Goal: Register for event/course

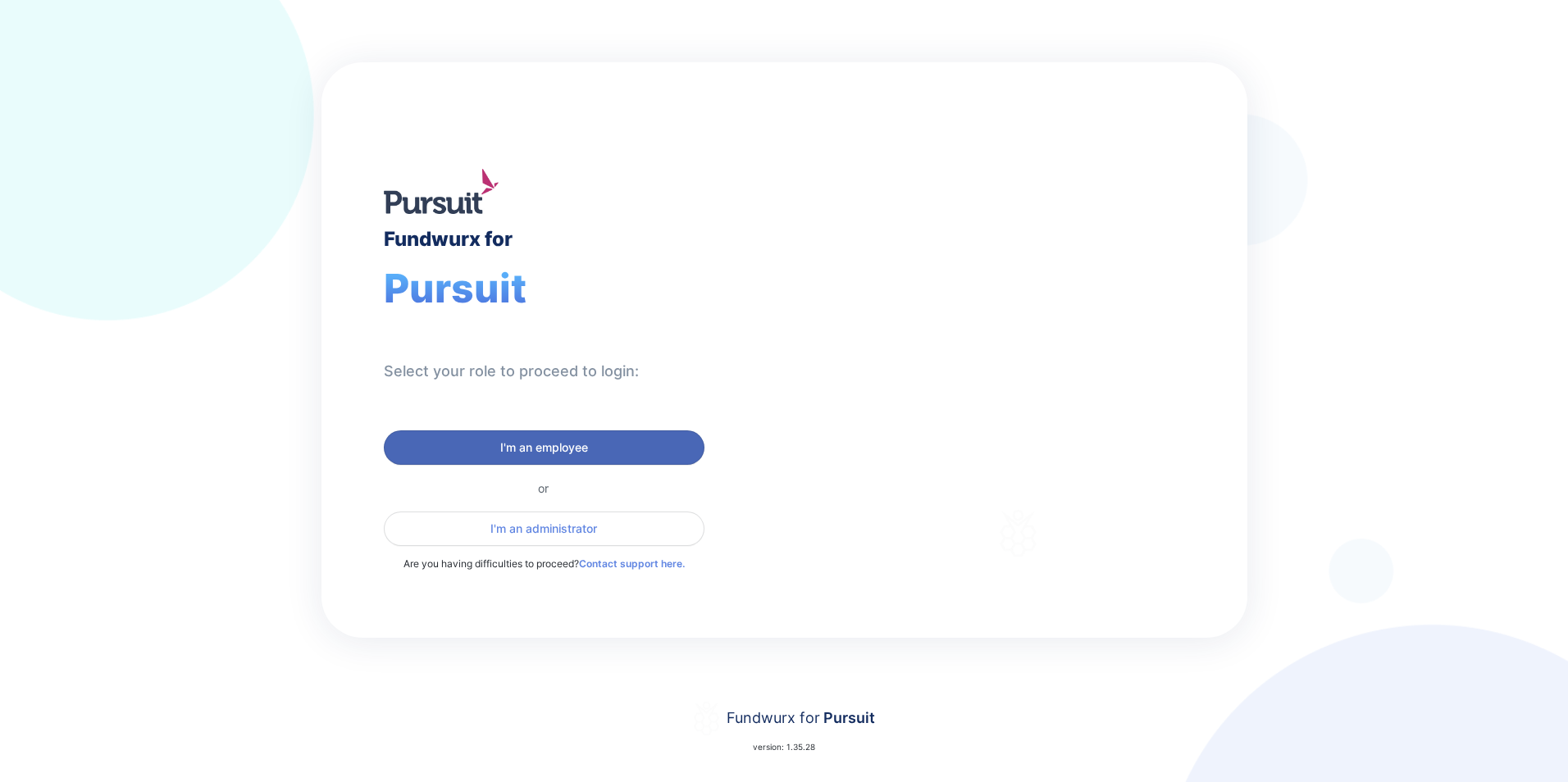
click at [575, 450] on span "I'm an employee" at bounding box center [544, 447] width 88 height 16
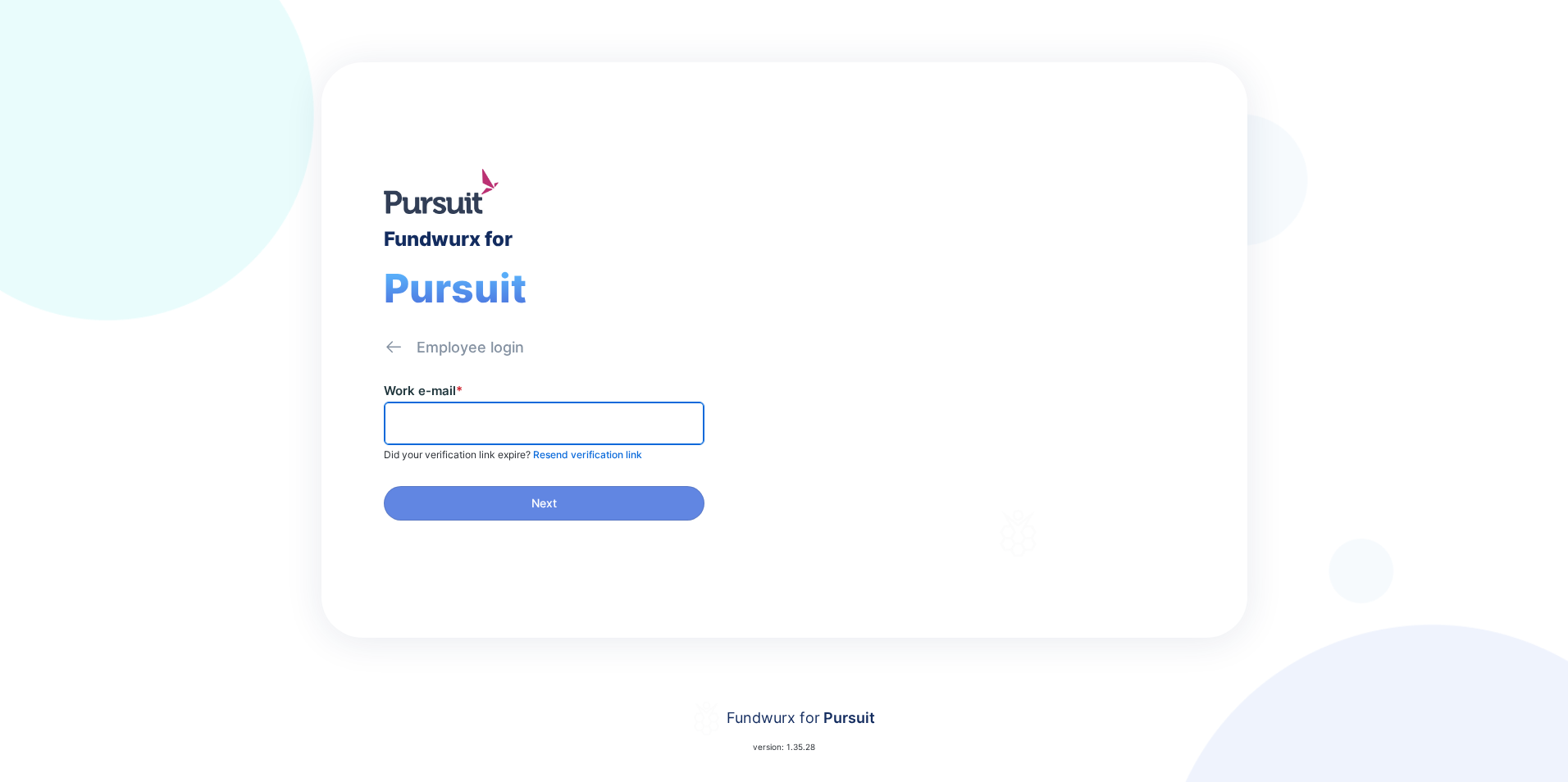
click at [455, 423] on input "text" at bounding box center [544, 423] width 306 height 26
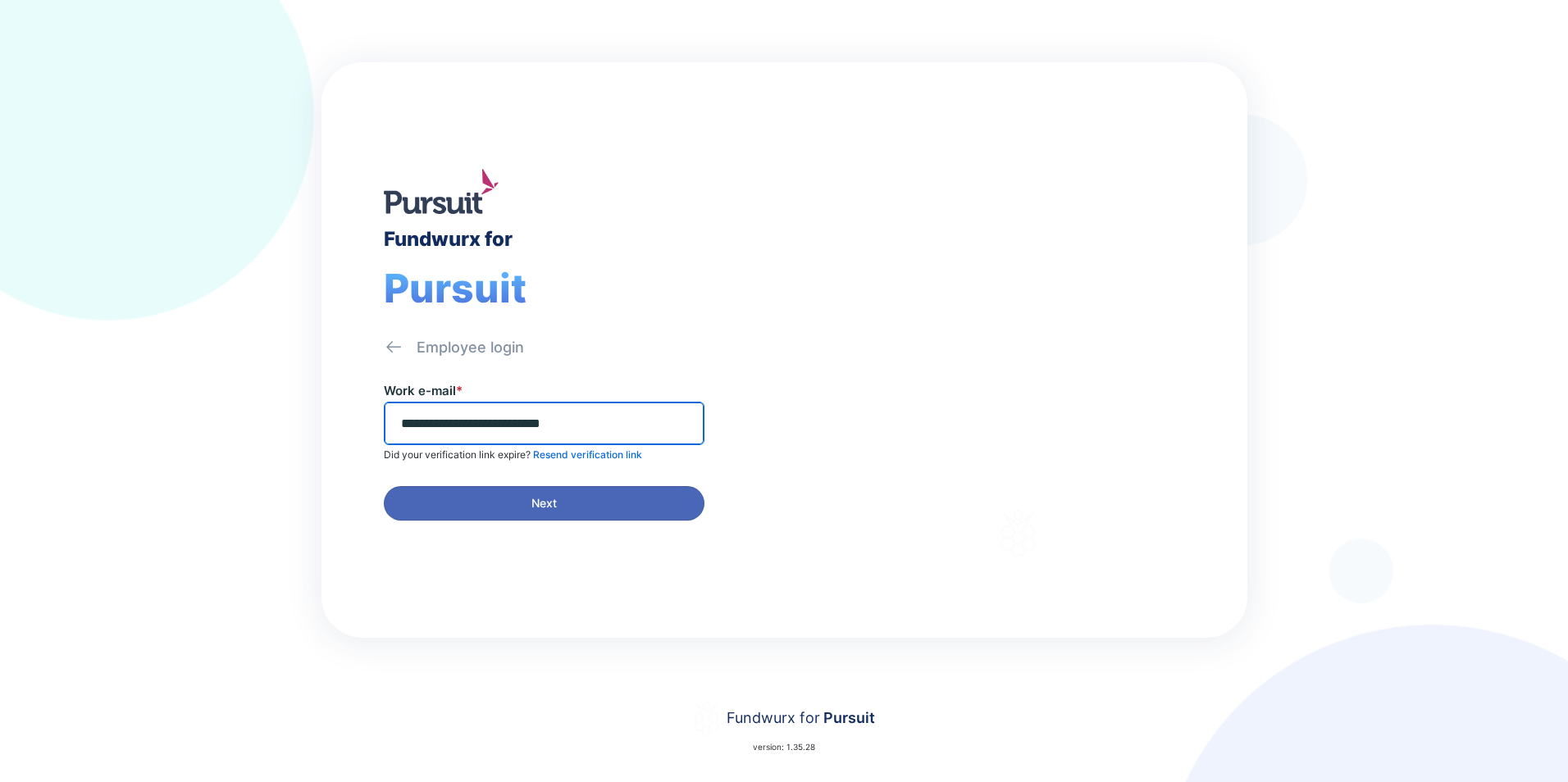
type input "**********"
click at [542, 506] on span "Next" at bounding box center [544, 503] width 26 height 16
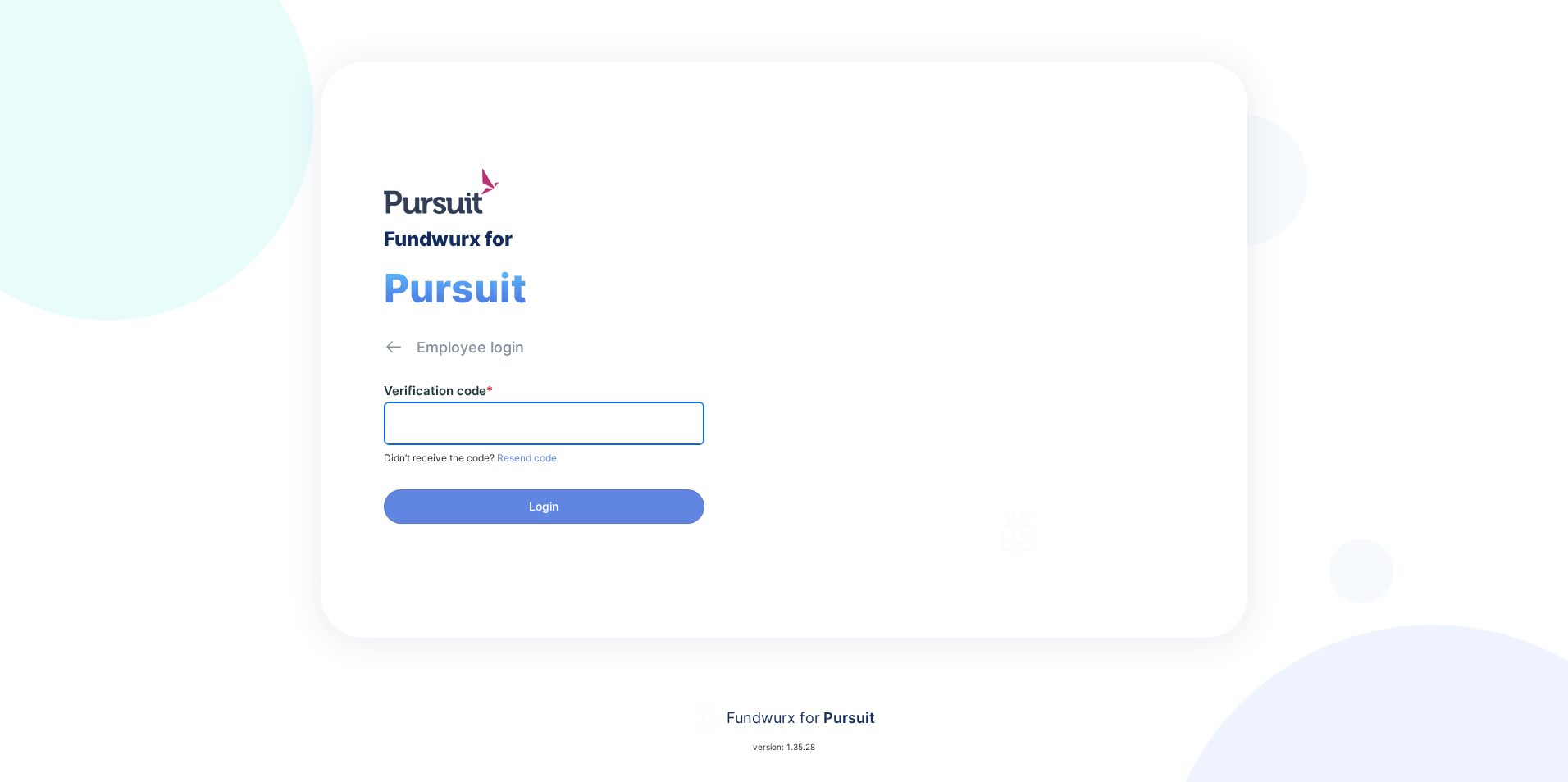
click at [459, 425] on input "text" at bounding box center [544, 423] width 306 height 26
paste input "******"
type input "******"
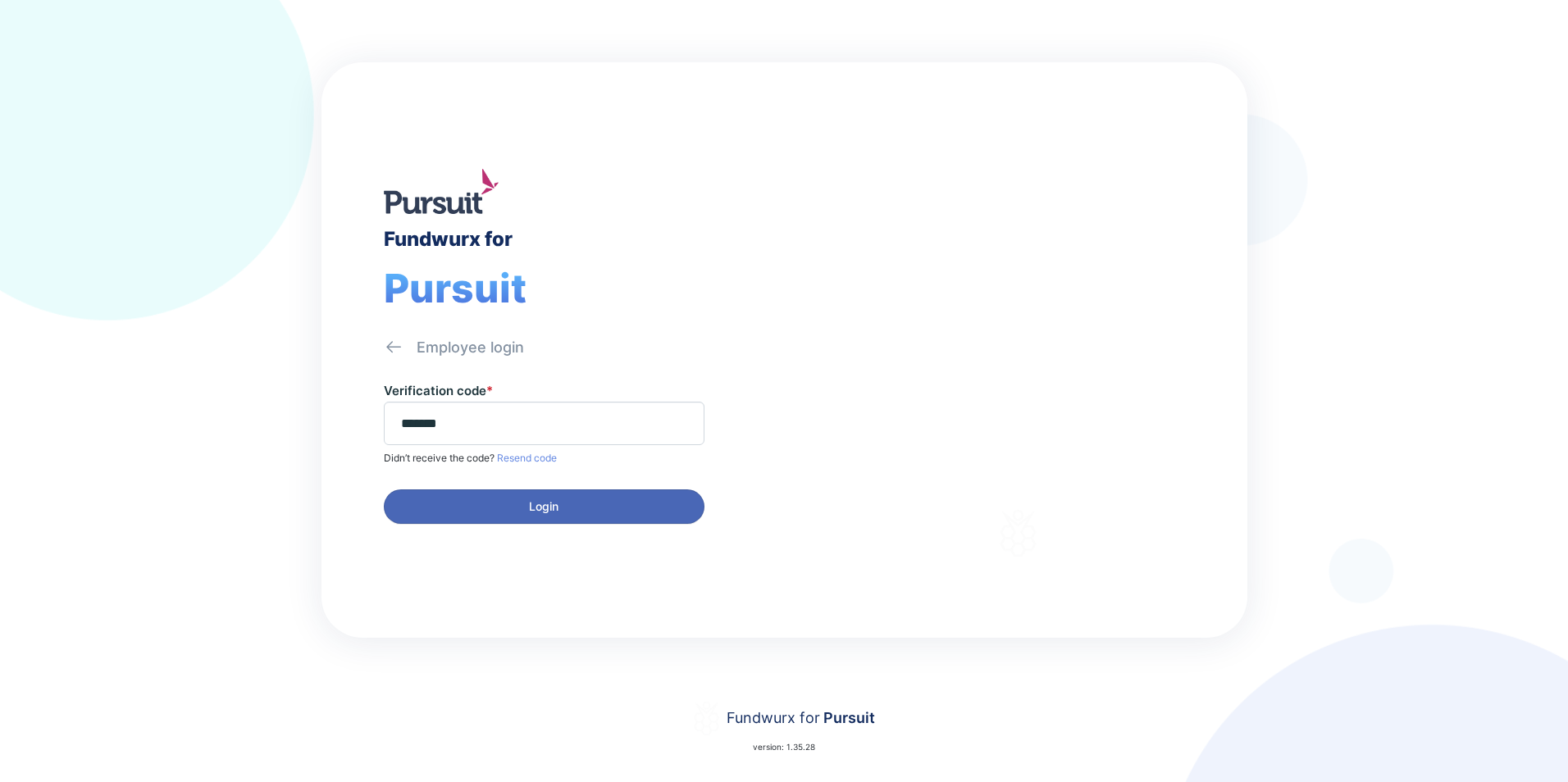
click at [594, 504] on span "Login" at bounding box center [543, 507] width 299 height 16
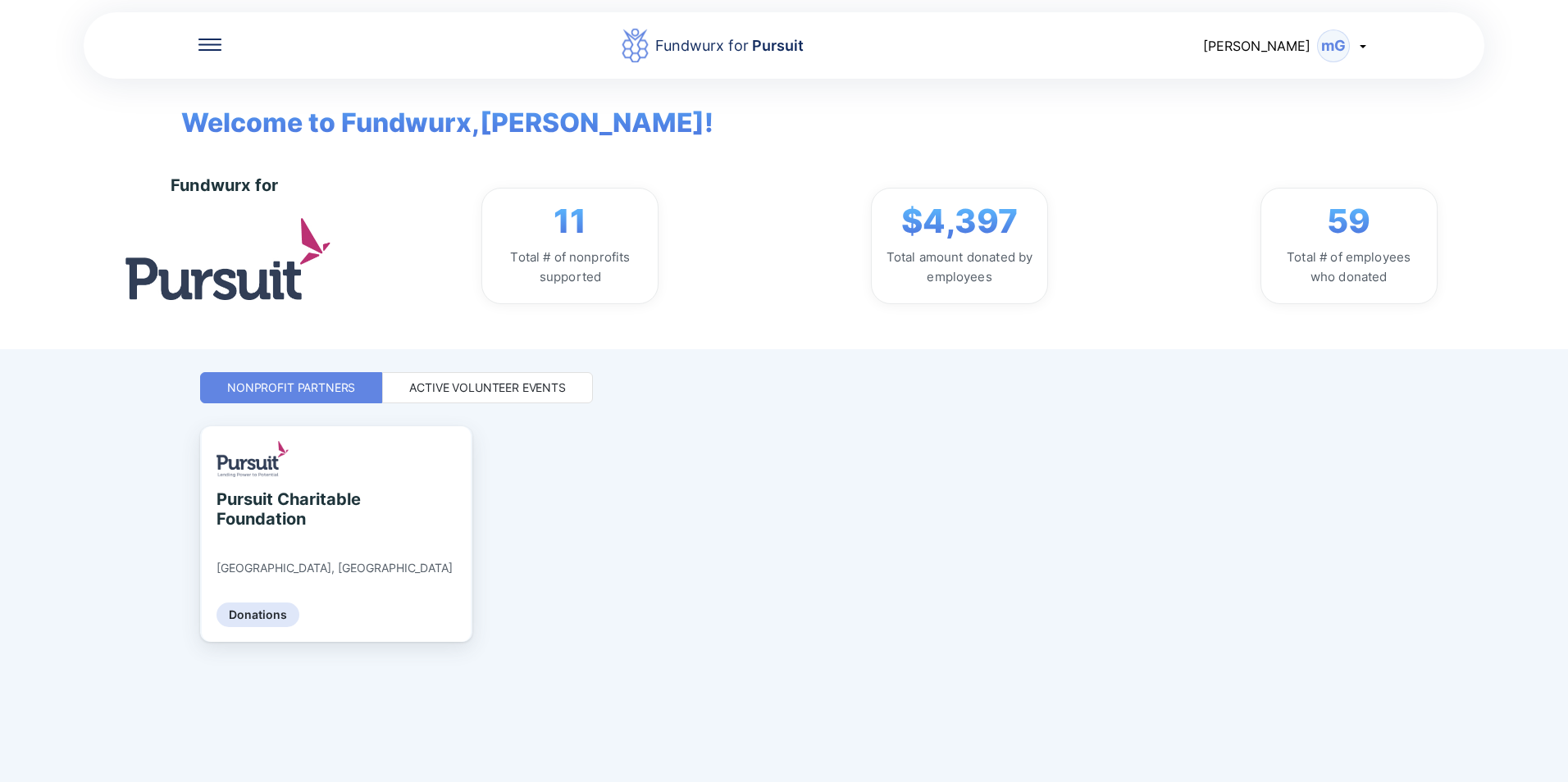
click at [477, 390] on div "Active Volunteer Events" at bounding box center [487, 388] width 156 height 16
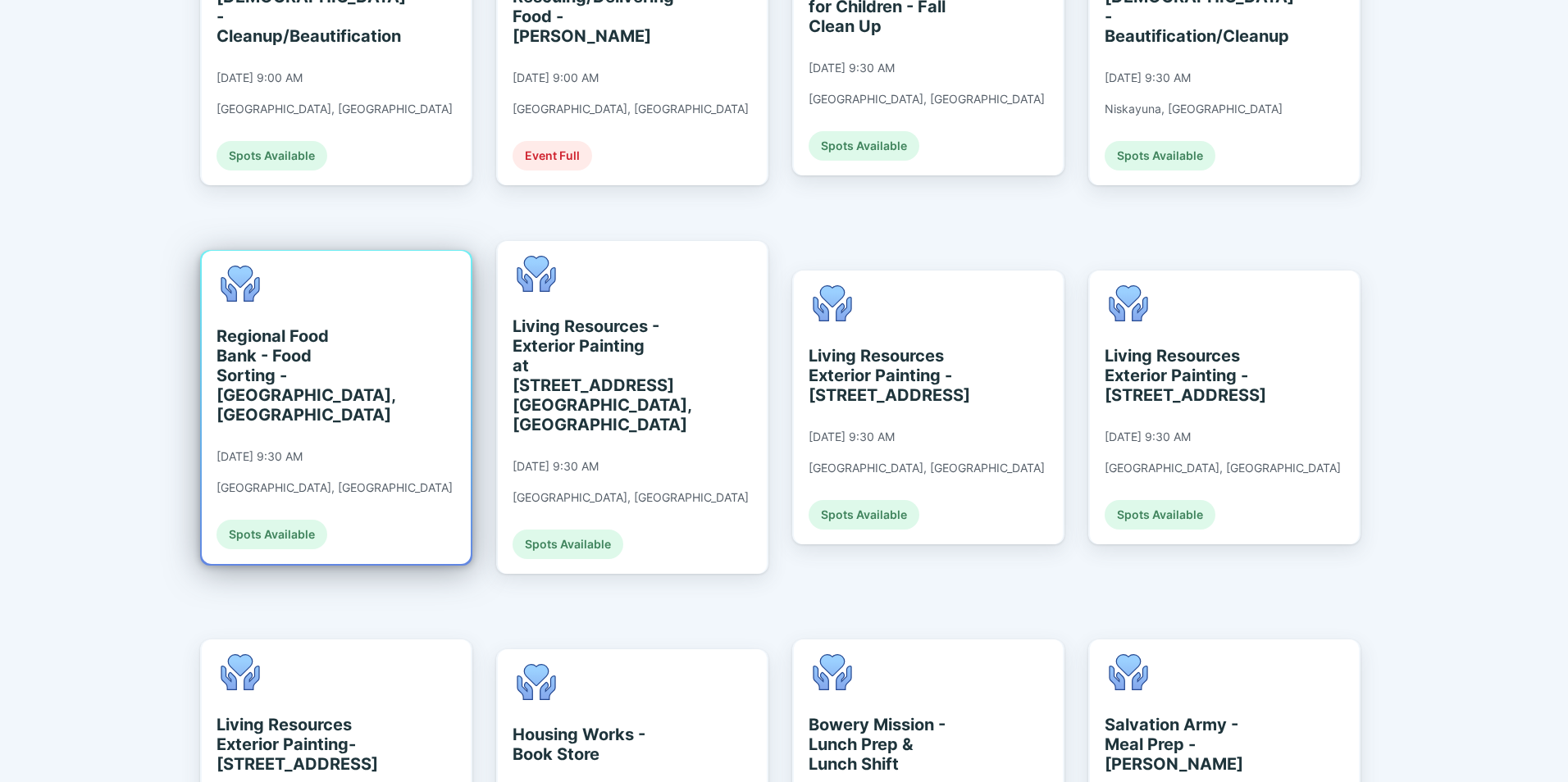
scroll to position [930, 0]
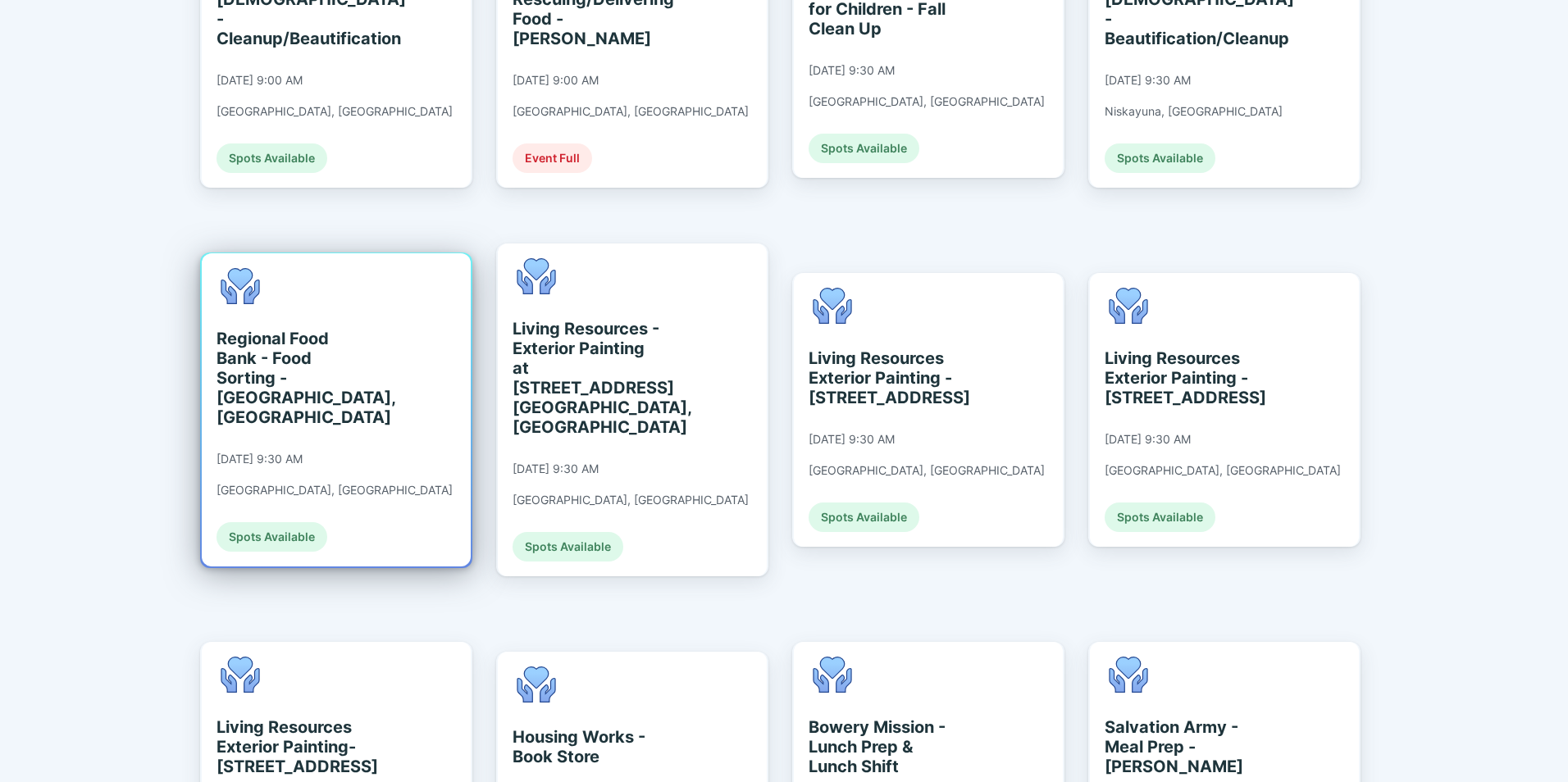
click at [305, 336] on div "Regional Food Bank - Food Sorting - [GEOGRAPHIC_DATA], [GEOGRAPHIC_DATA]" at bounding box center [292, 378] width 150 height 99
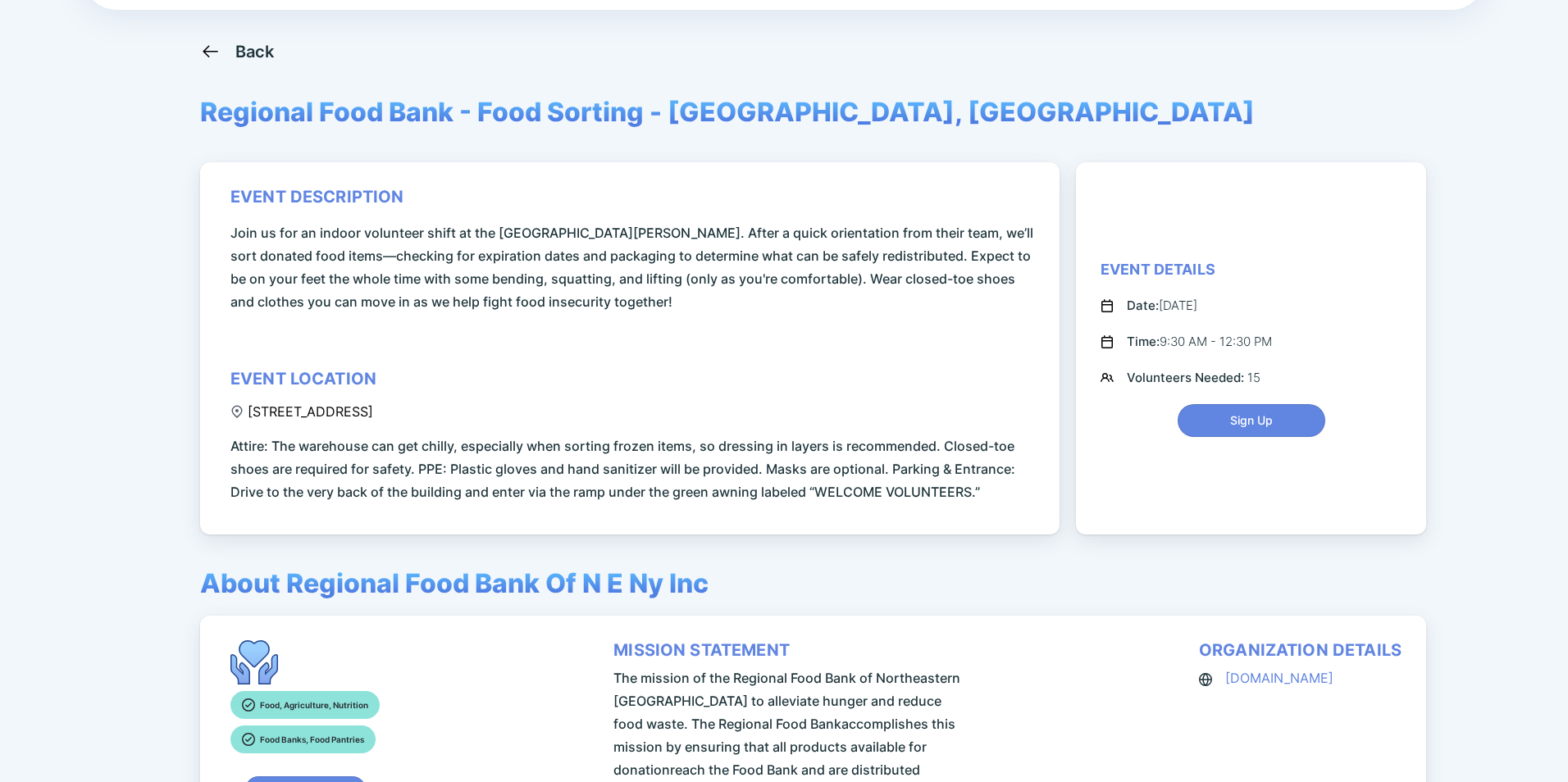
scroll to position [164, 0]
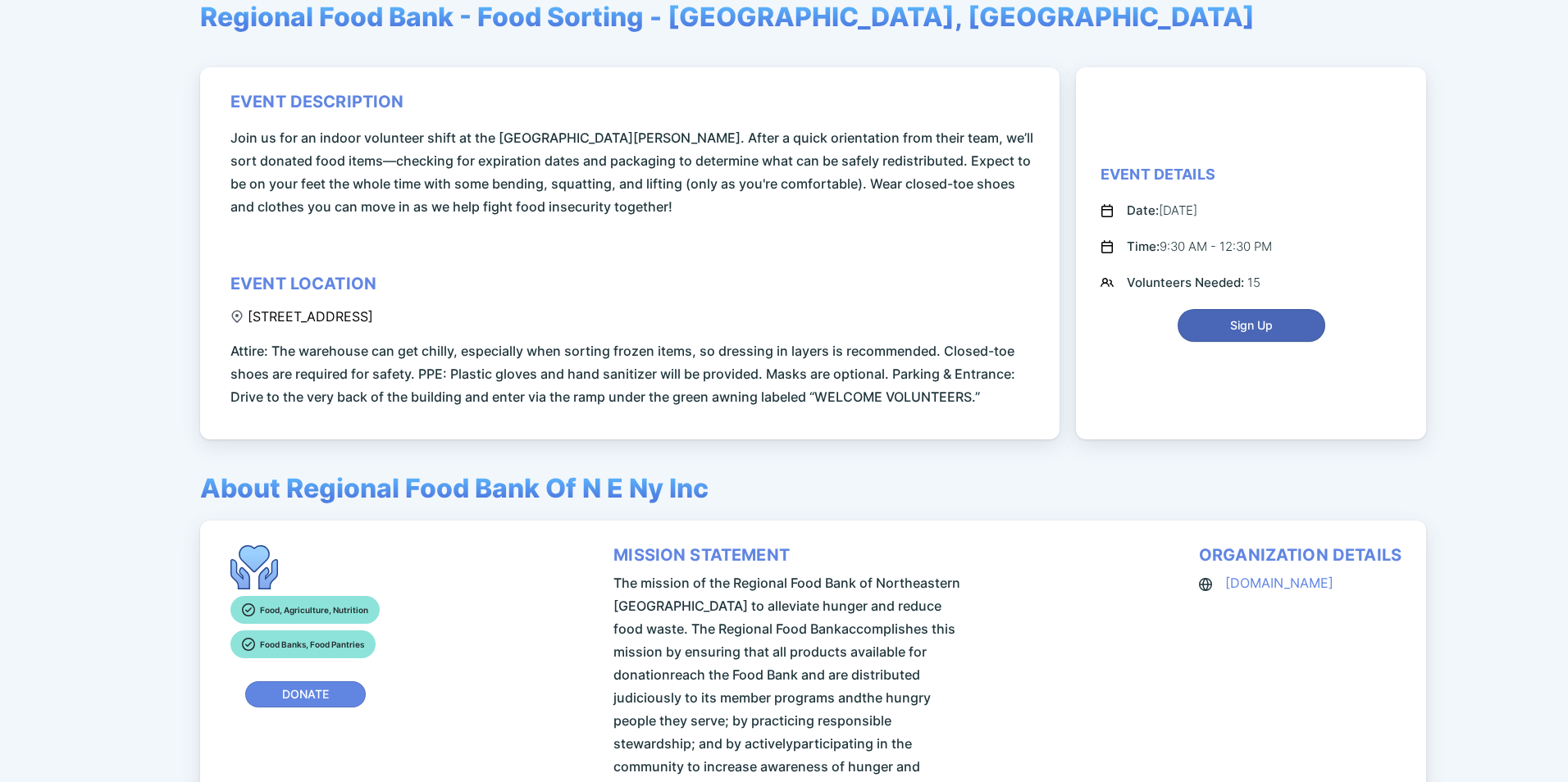
click at [1261, 327] on span "Sign Up" at bounding box center [1251, 326] width 43 height 16
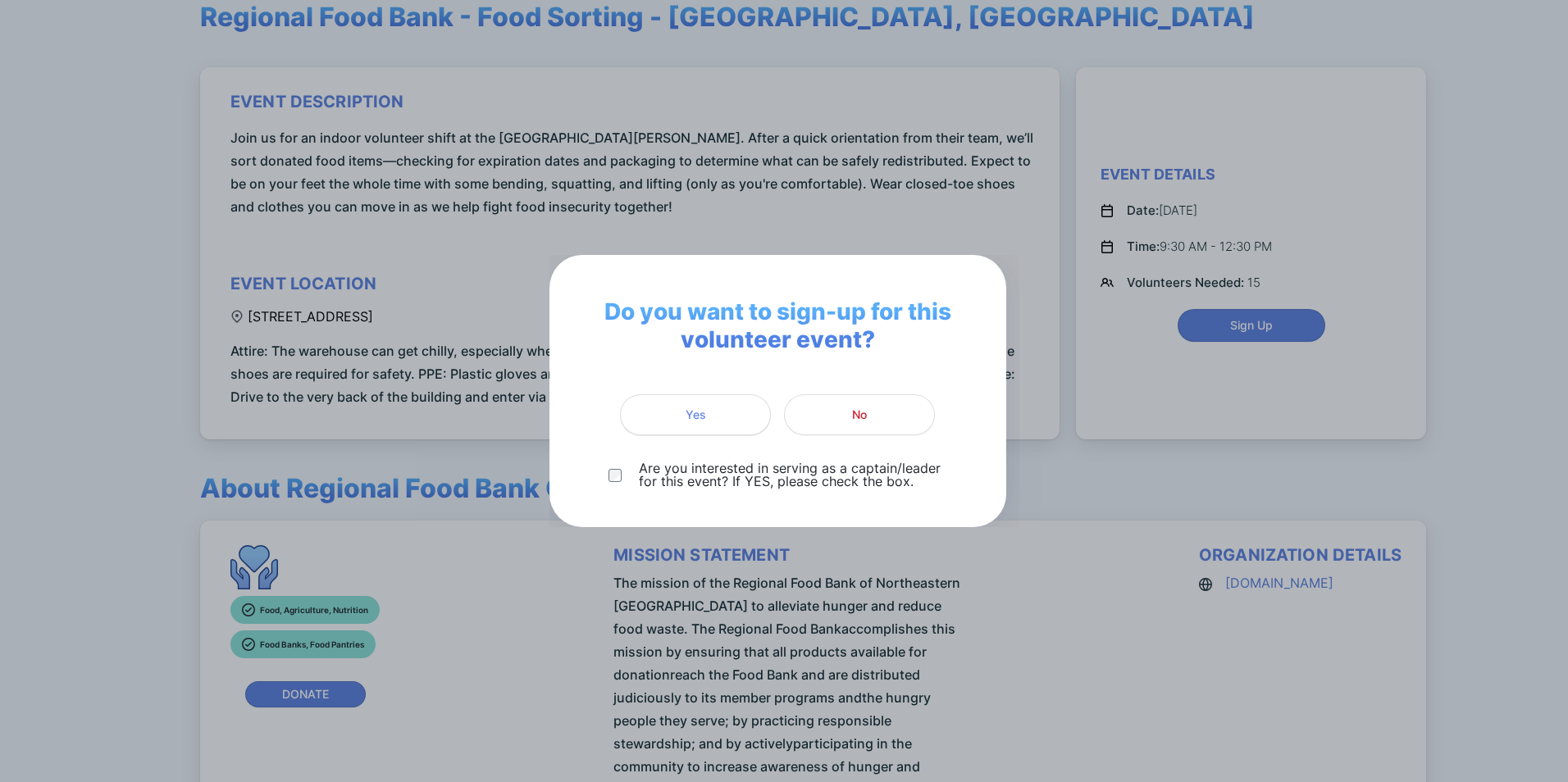
click at [679, 418] on span "Yes" at bounding box center [695, 415] width 130 height 16
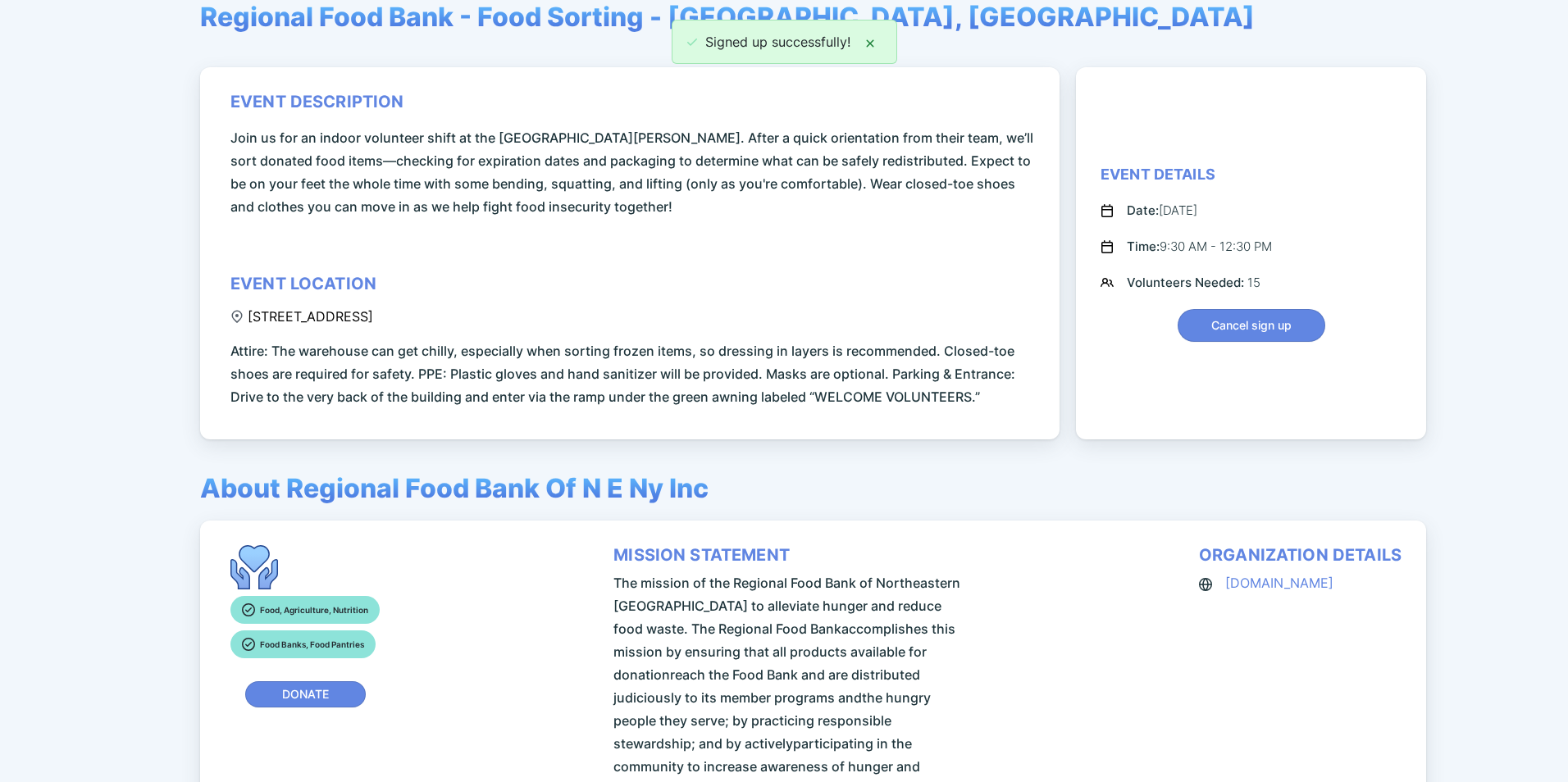
scroll to position [0, 0]
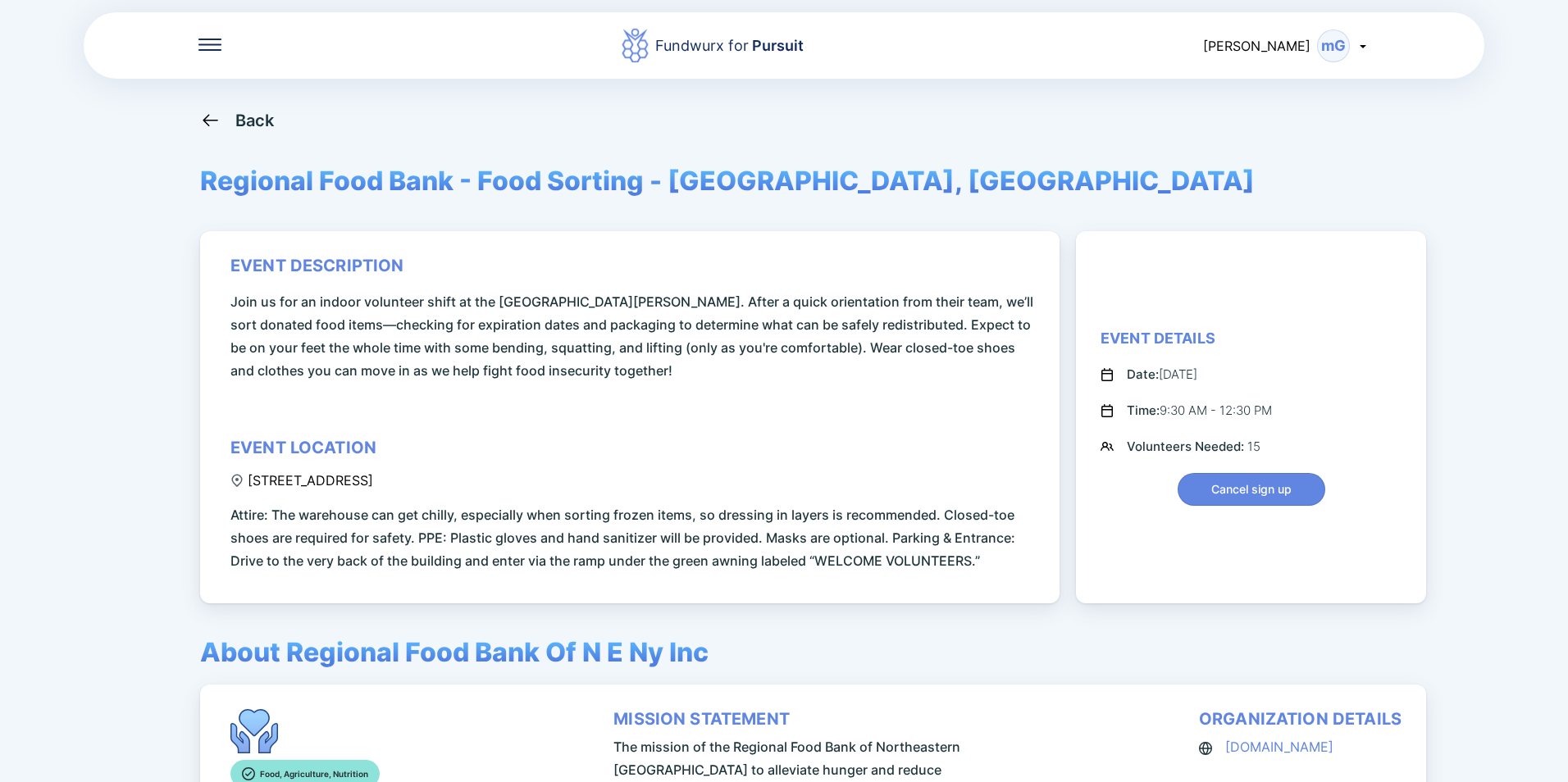
click at [209, 47] on icon at bounding box center [209, 44] width 23 height 12
click at [232, 87] on div "Home" at bounding box center [318, 98] width 240 height 46
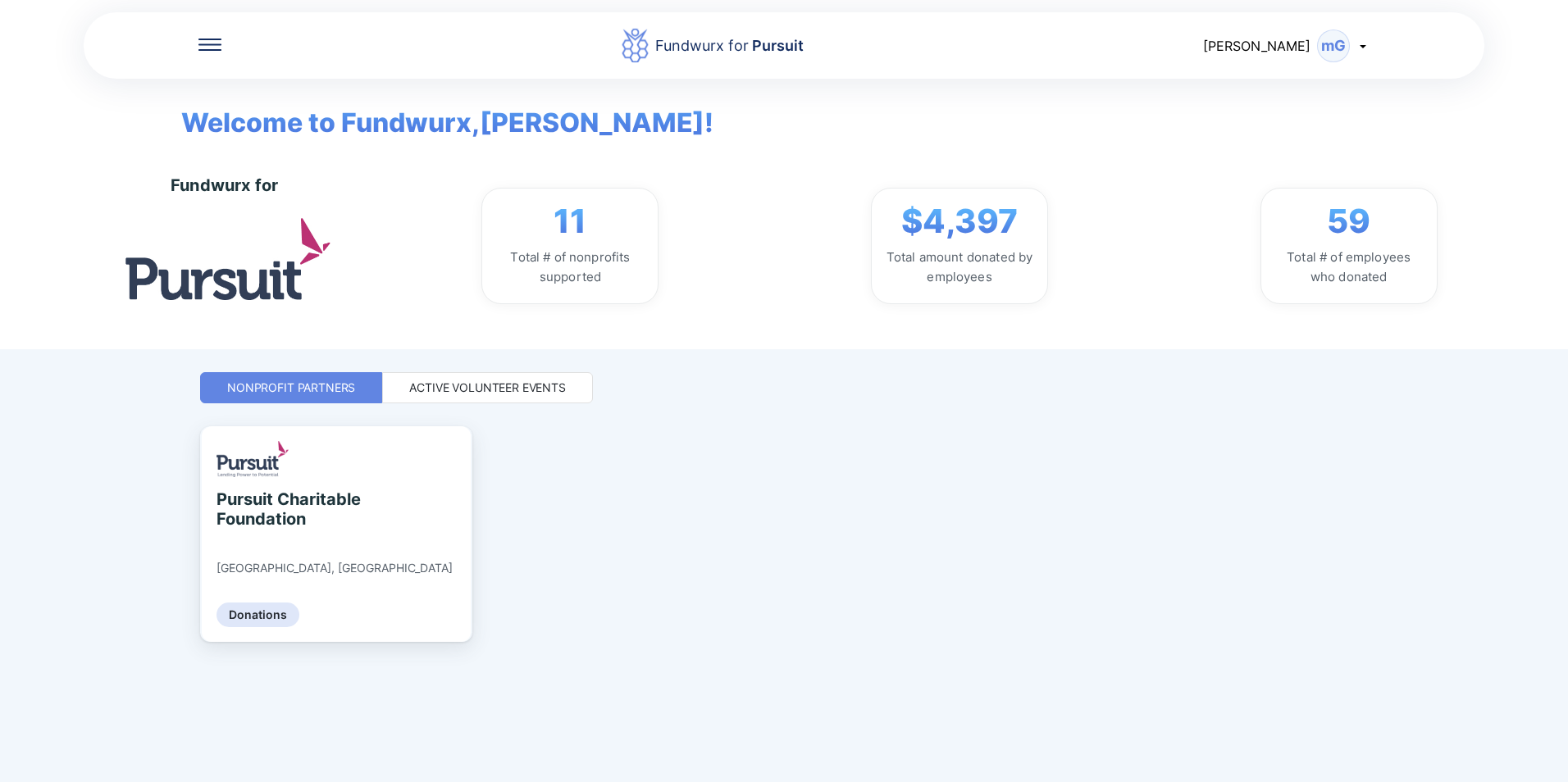
click at [502, 389] on div "Active Volunteer Events" at bounding box center [487, 388] width 156 height 16
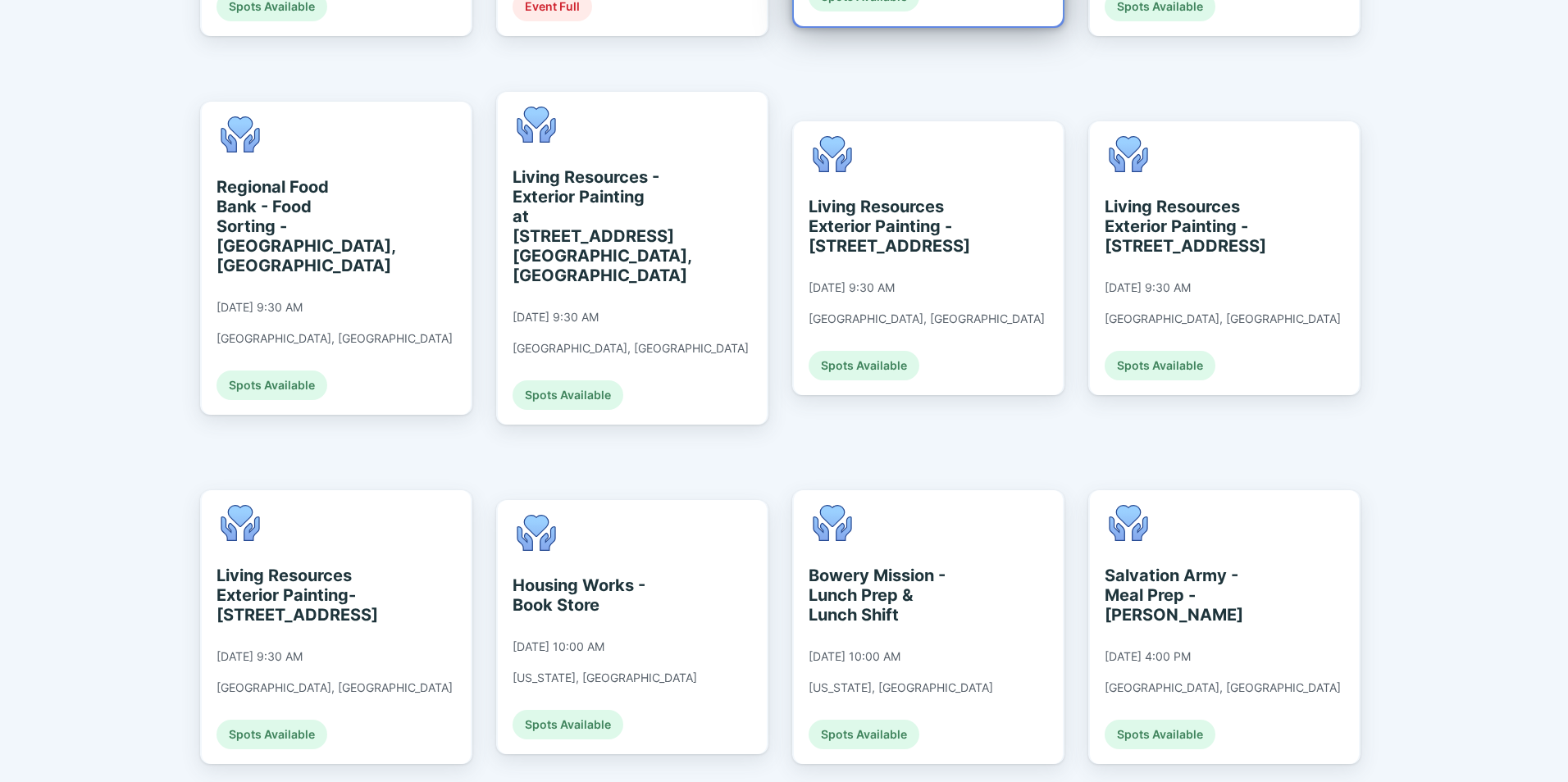
scroll to position [1095, 0]
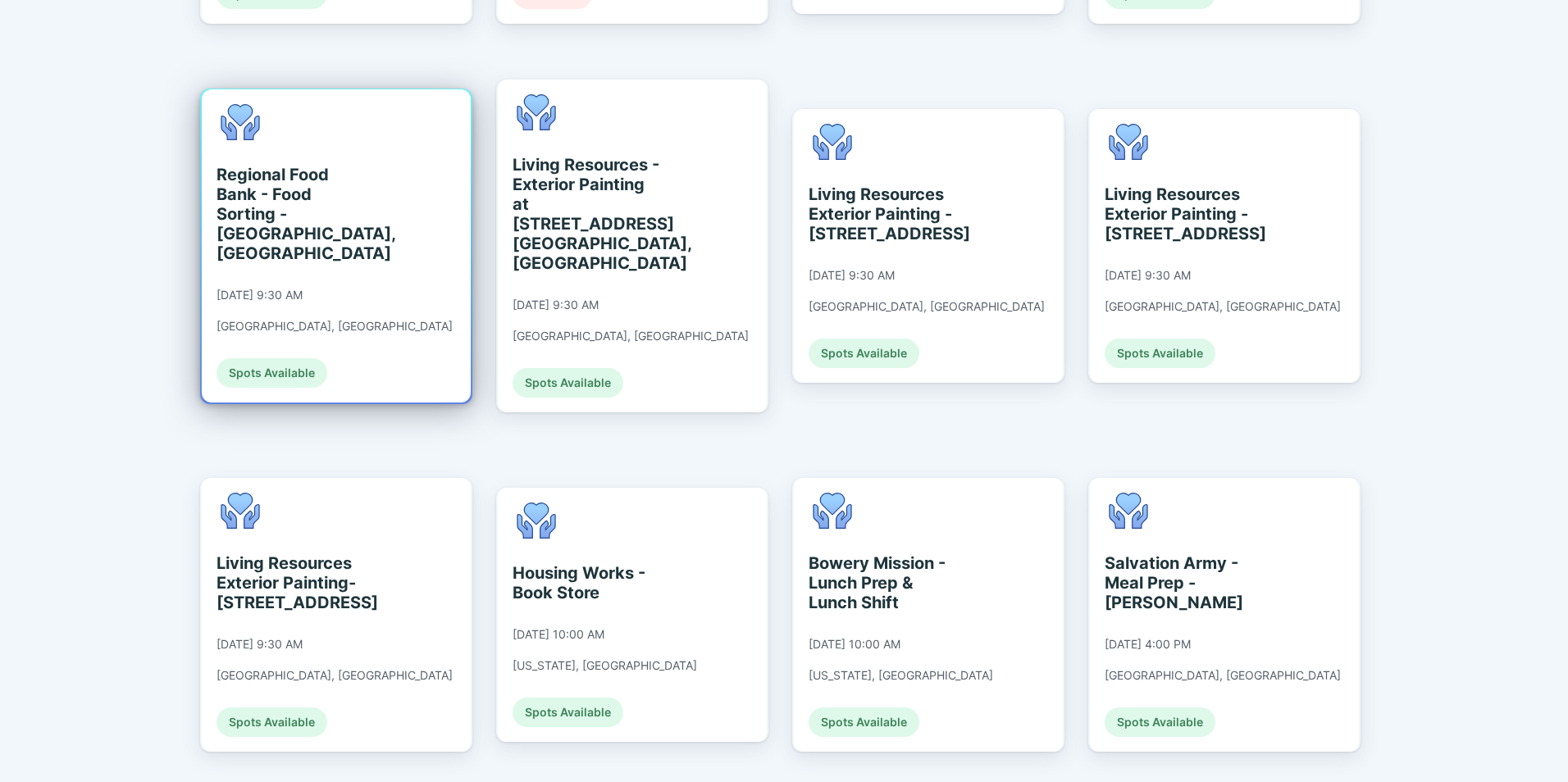
click at [290, 165] on div "Regional Food Bank - Food Sorting - [GEOGRAPHIC_DATA], [GEOGRAPHIC_DATA]" at bounding box center [292, 214] width 150 height 99
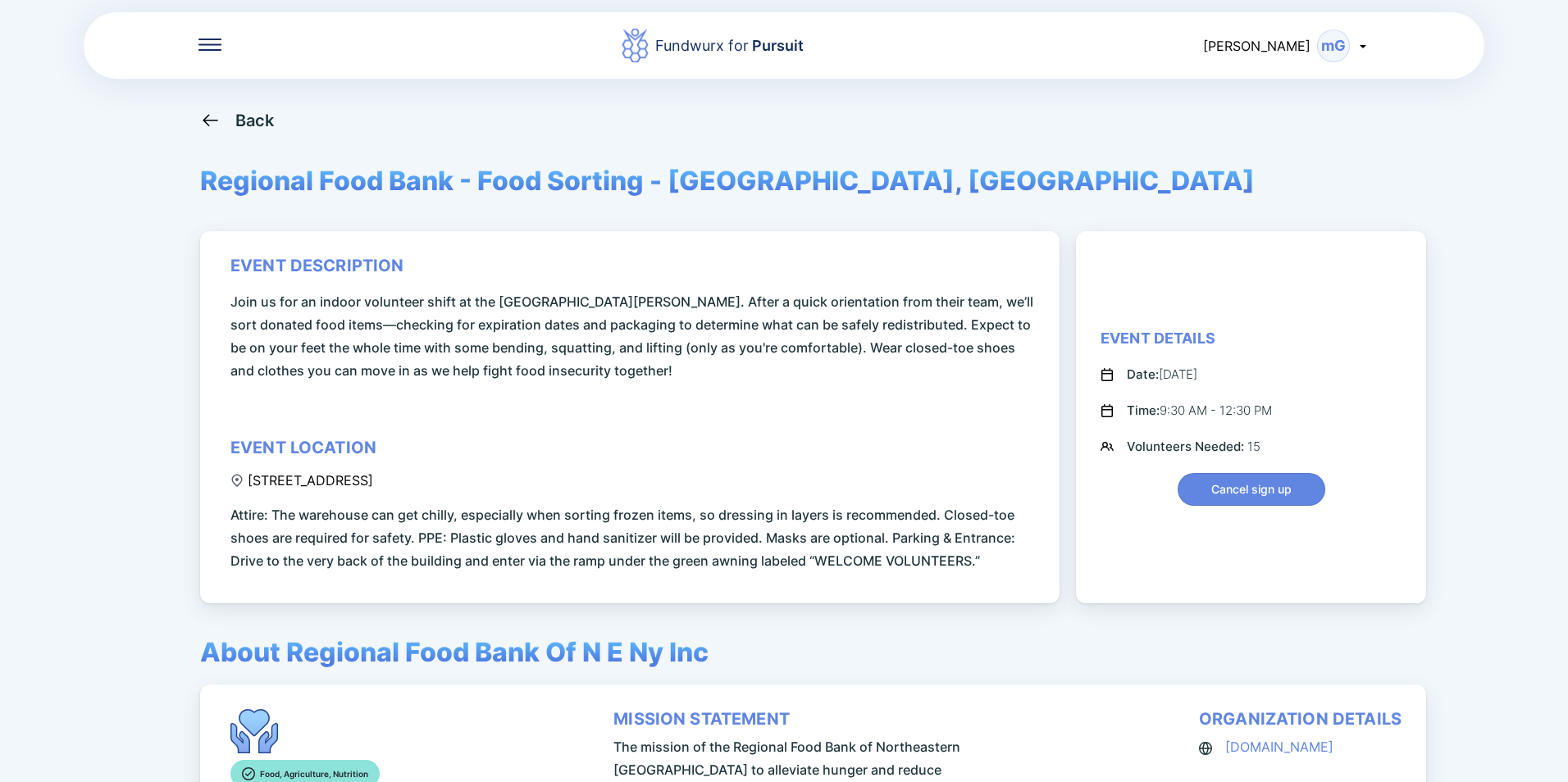
click at [220, 44] on icon at bounding box center [209, 45] width 23 height 2
click at [273, 102] on div "Home" at bounding box center [263, 98] width 37 height 16
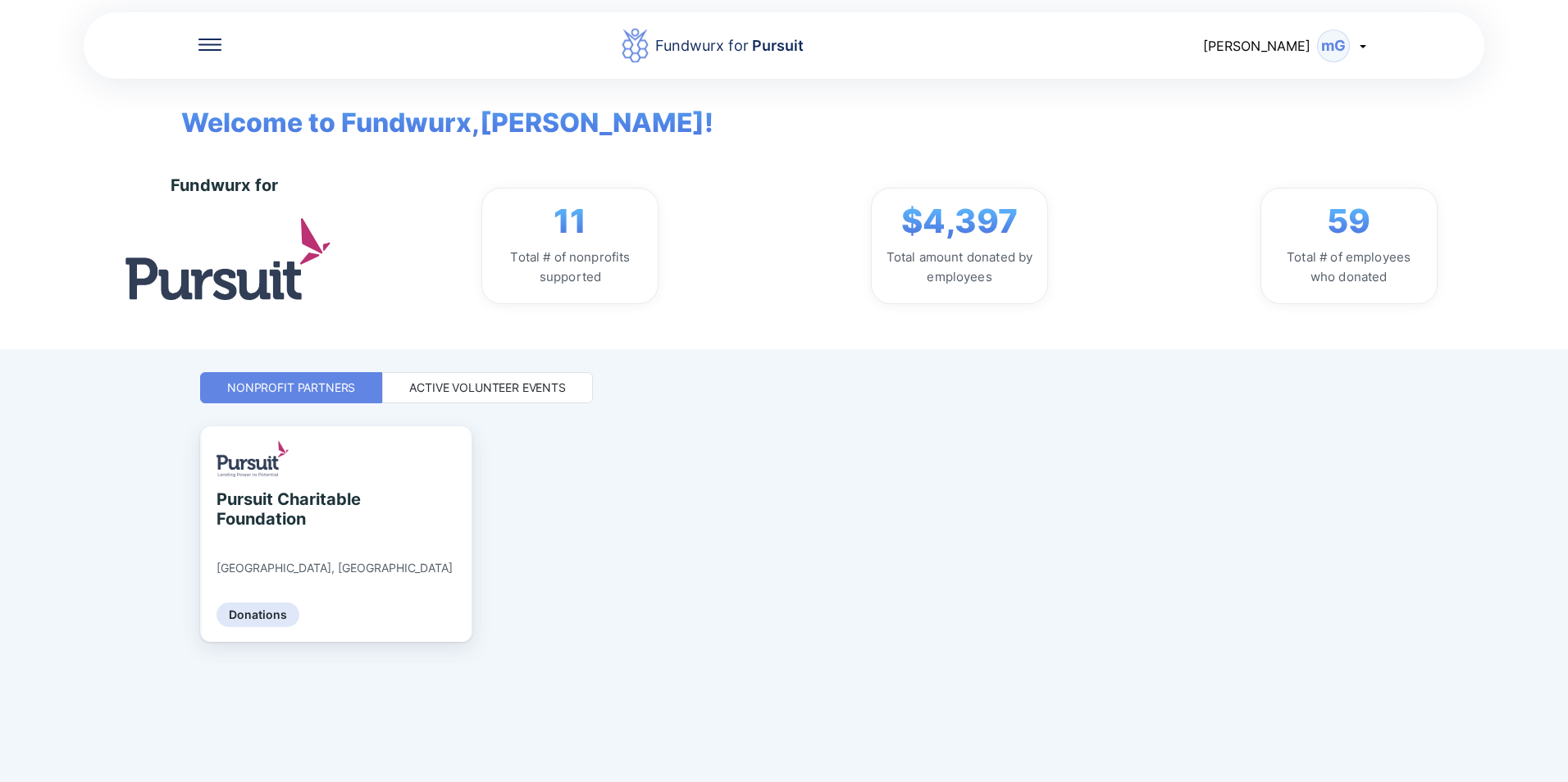
click at [1368, 49] on icon at bounding box center [1362, 46] width 13 height 13
click at [1365, 49] on icon at bounding box center [1362, 46] width 13 height 13
click at [1315, 98] on div "My profile" at bounding box center [1293, 88] width 153 height 43
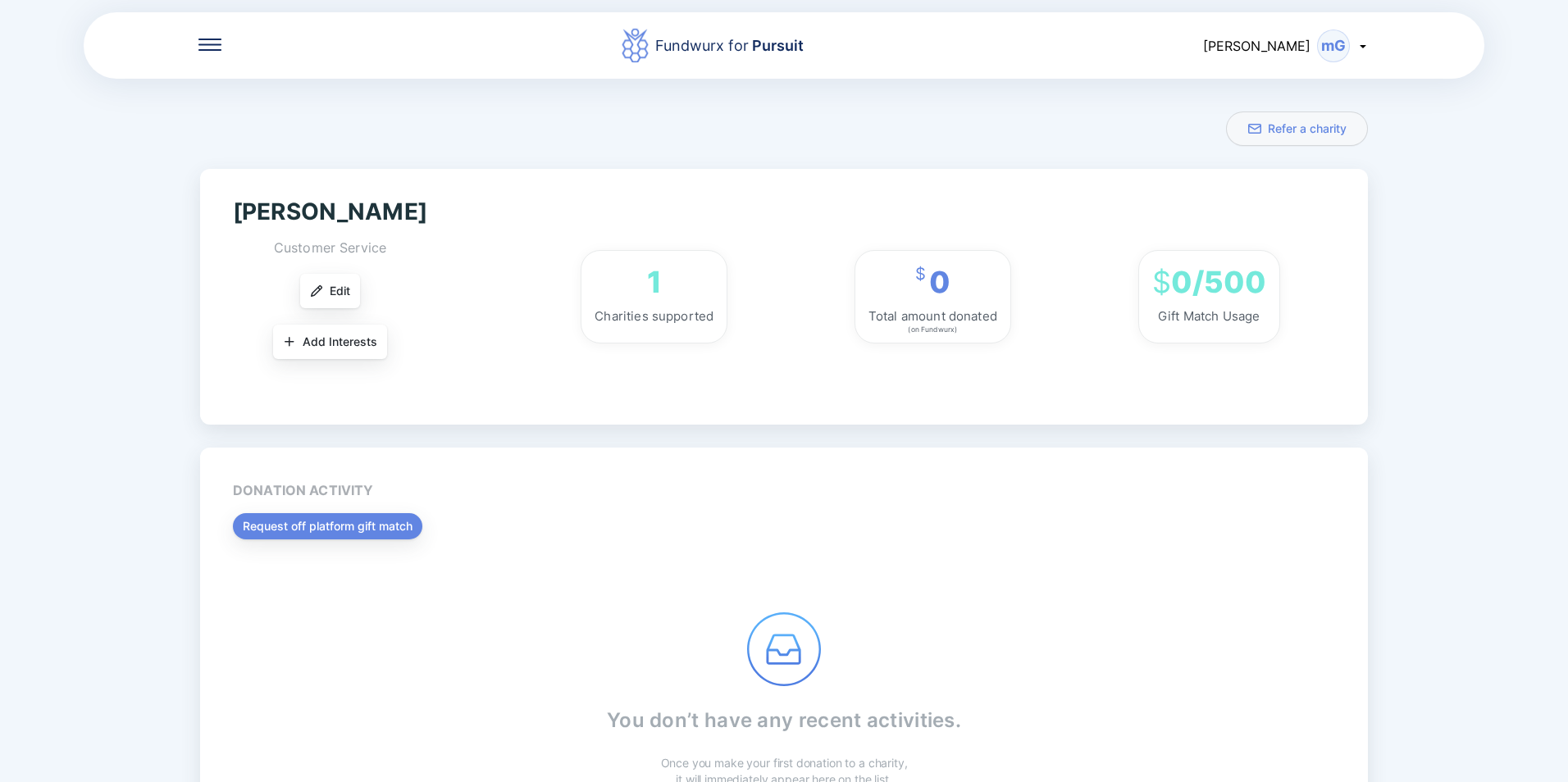
click at [202, 49] on icon at bounding box center [209, 49] width 23 height 2
click at [264, 106] on div "Home" at bounding box center [318, 98] width 240 height 46
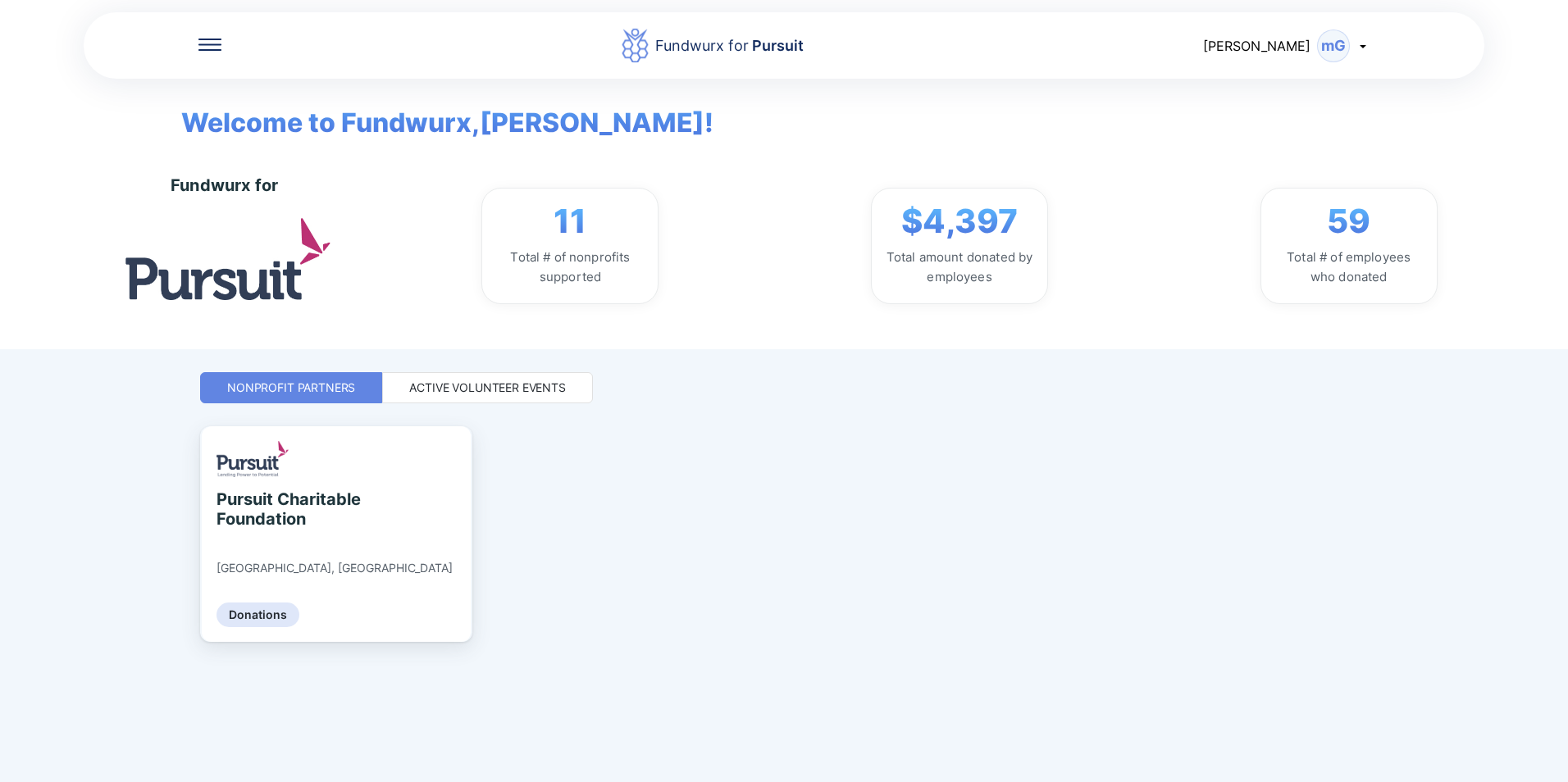
click at [535, 382] on div "Active Volunteer Events" at bounding box center [487, 388] width 156 height 16
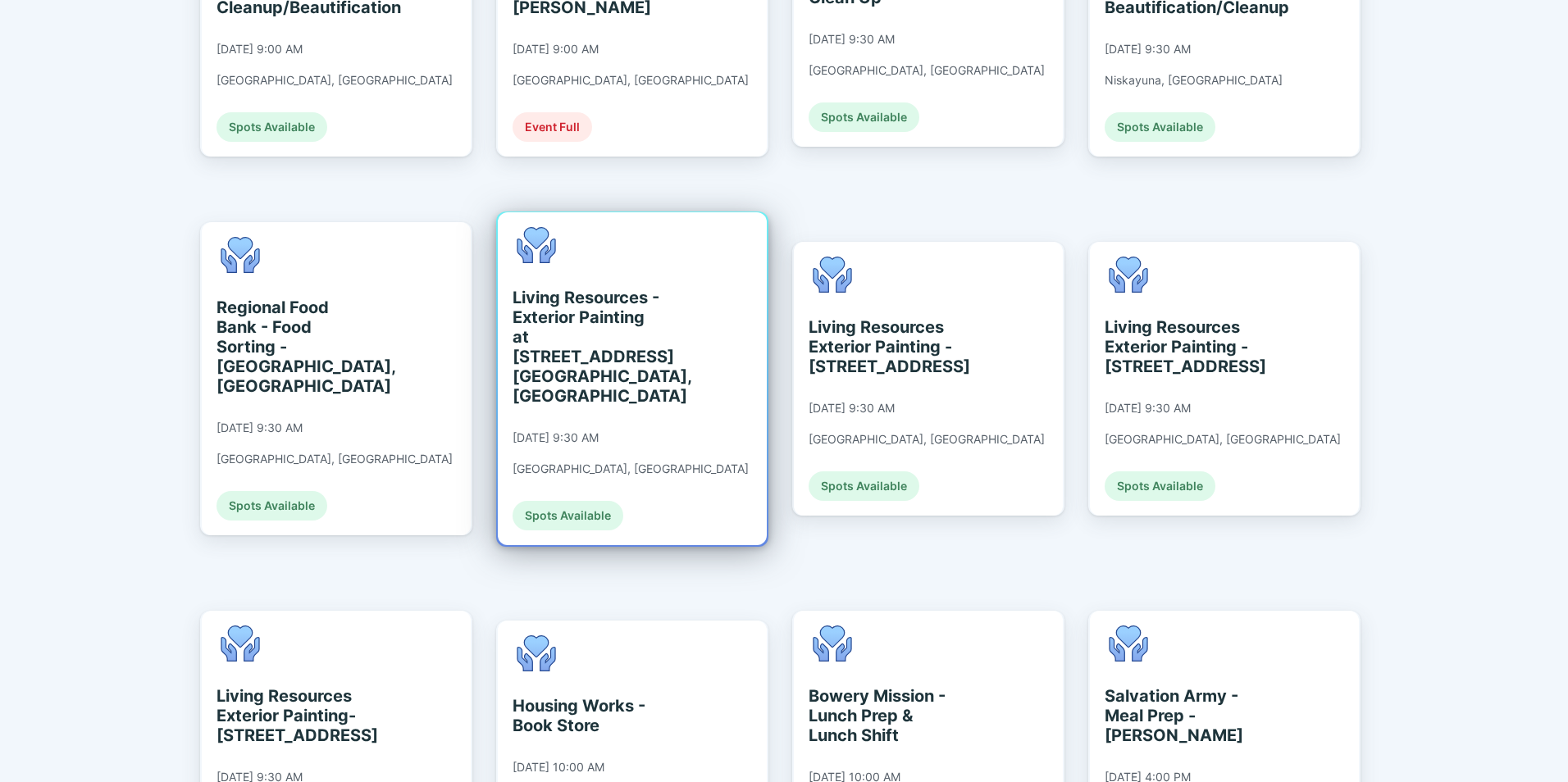
scroll to position [984, 0]
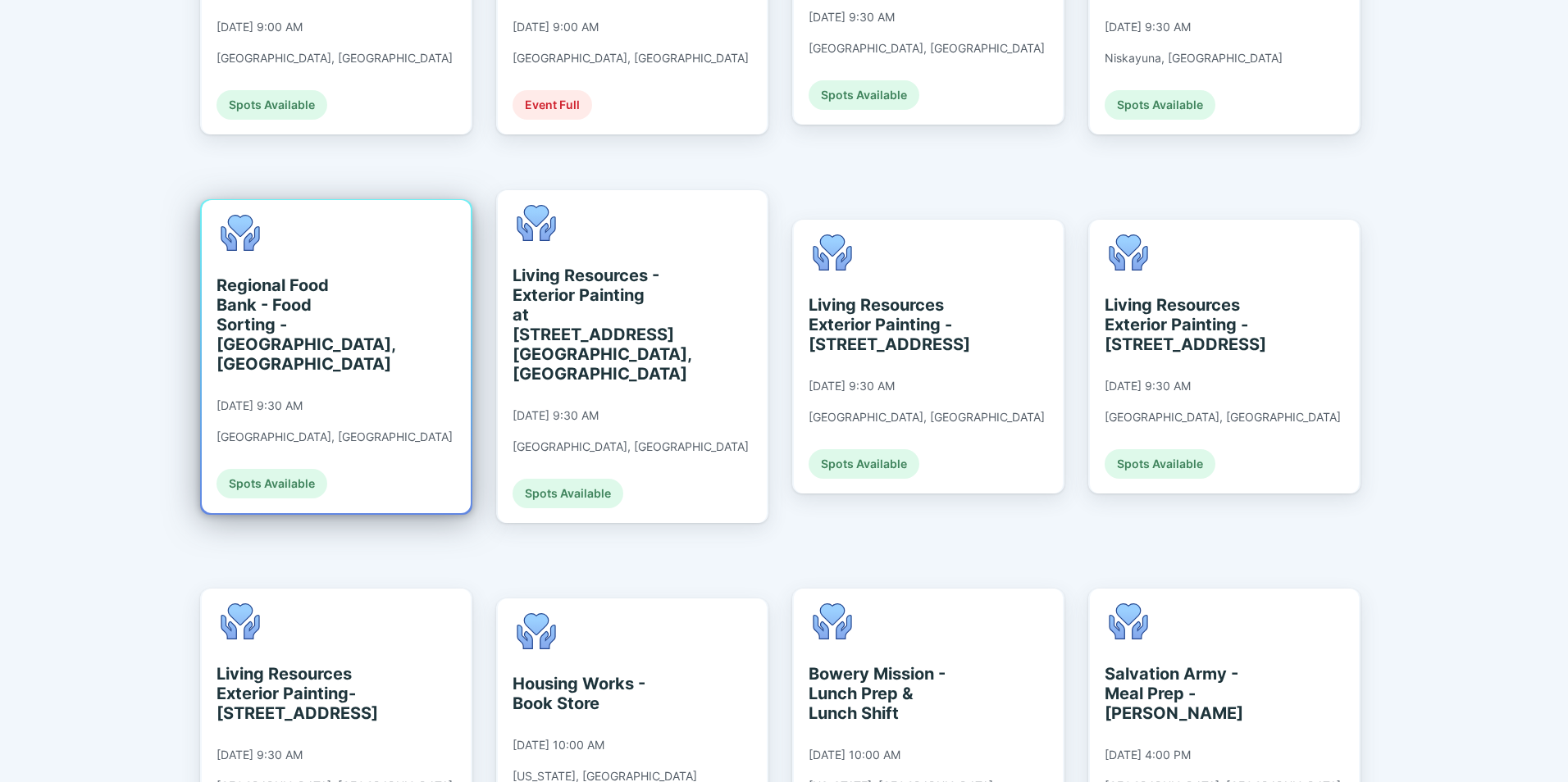
click at [320, 275] on div "Regional Food Bank - Food Sorting - [GEOGRAPHIC_DATA], [GEOGRAPHIC_DATA]" at bounding box center [292, 325] width 150 height 99
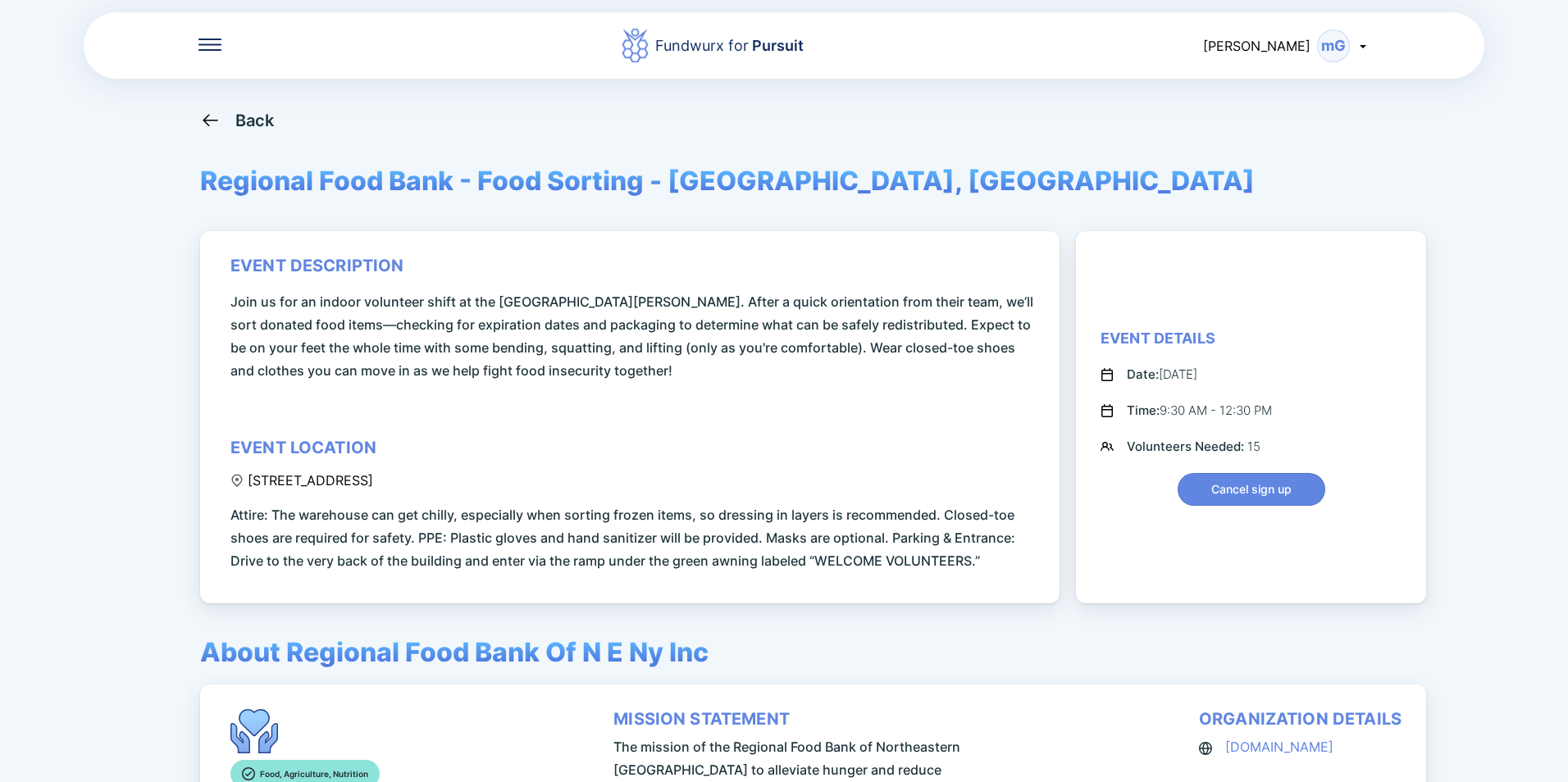
click at [210, 130] on icon at bounding box center [210, 120] width 20 height 20
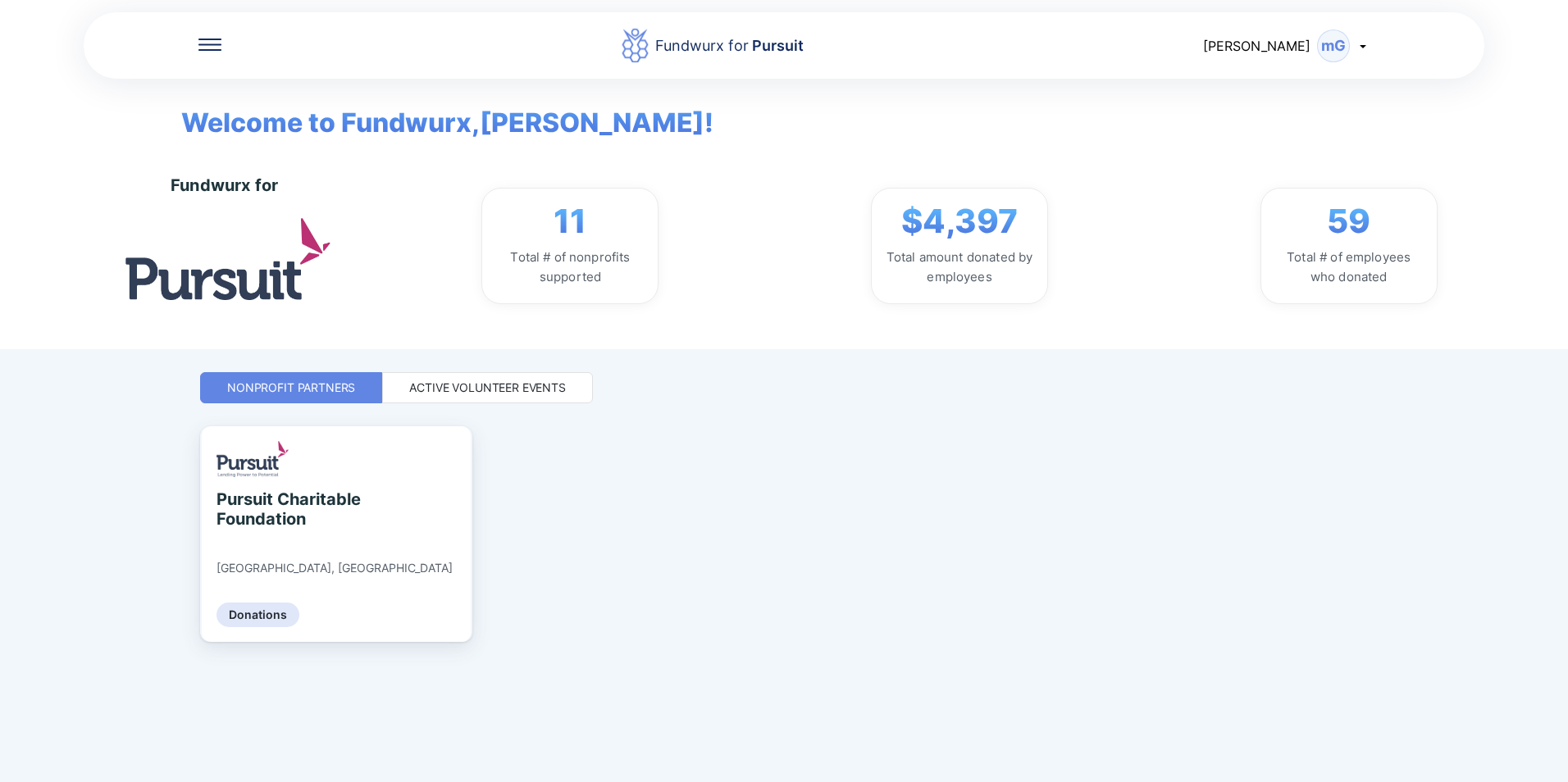
click at [550, 383] on div "Active Volunteer Events" at bounding box center [487, 388] width 156 height 16
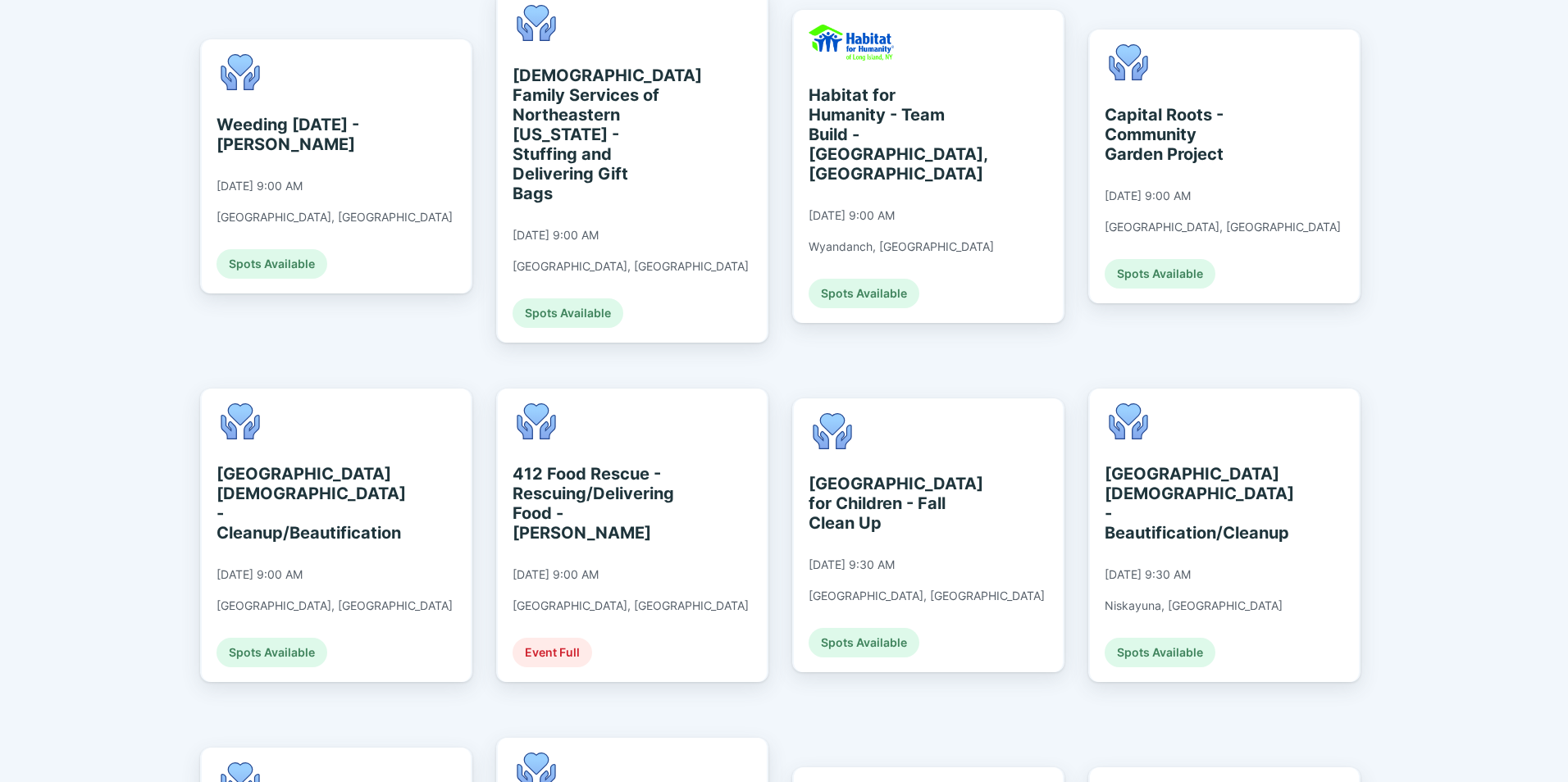
scroll to position [410, 0]
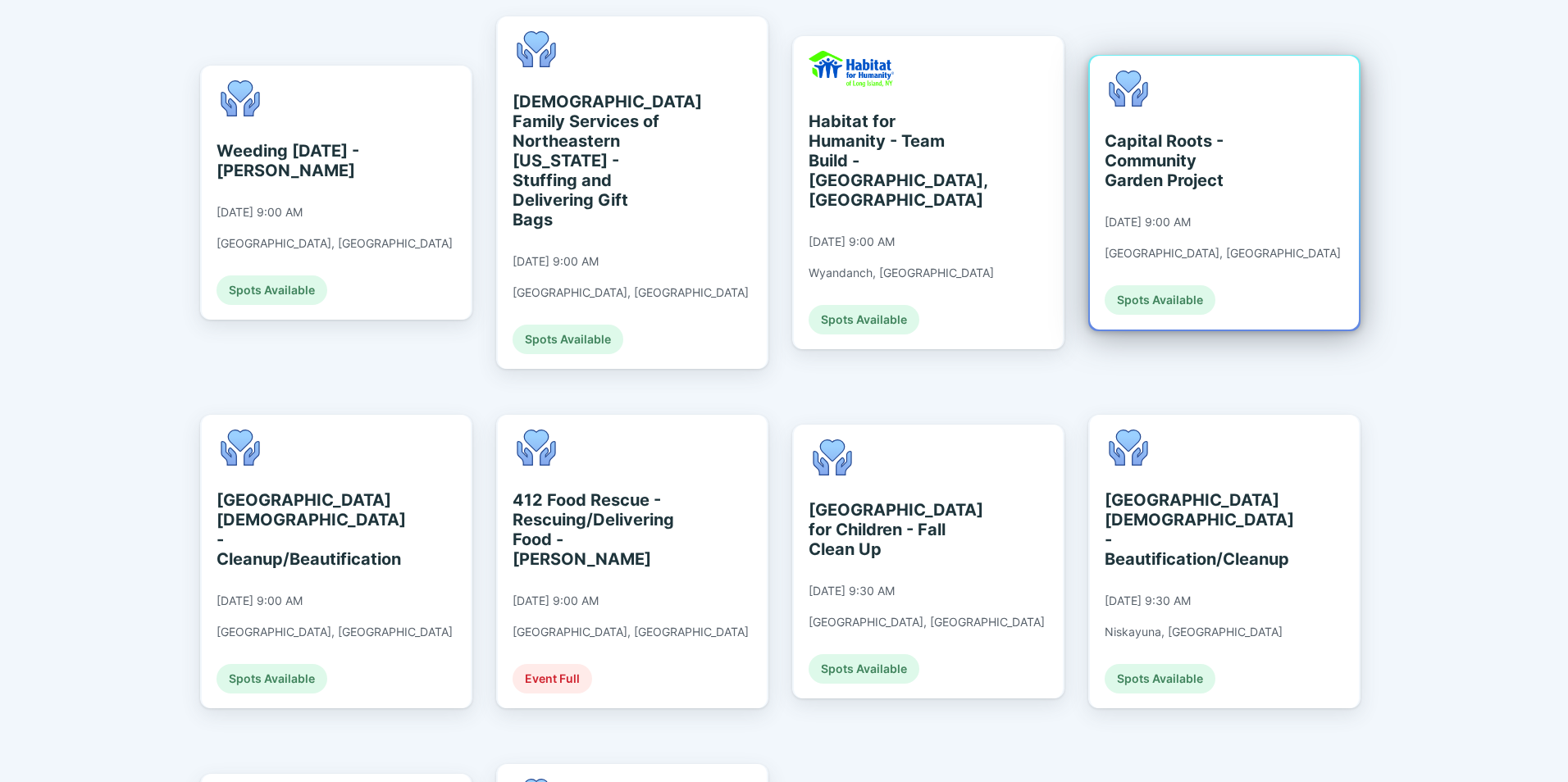
click at [1158, 141] on div "Capital Roots - Community Garden Project" at bounding box center [1179, 160] width 150 height 59
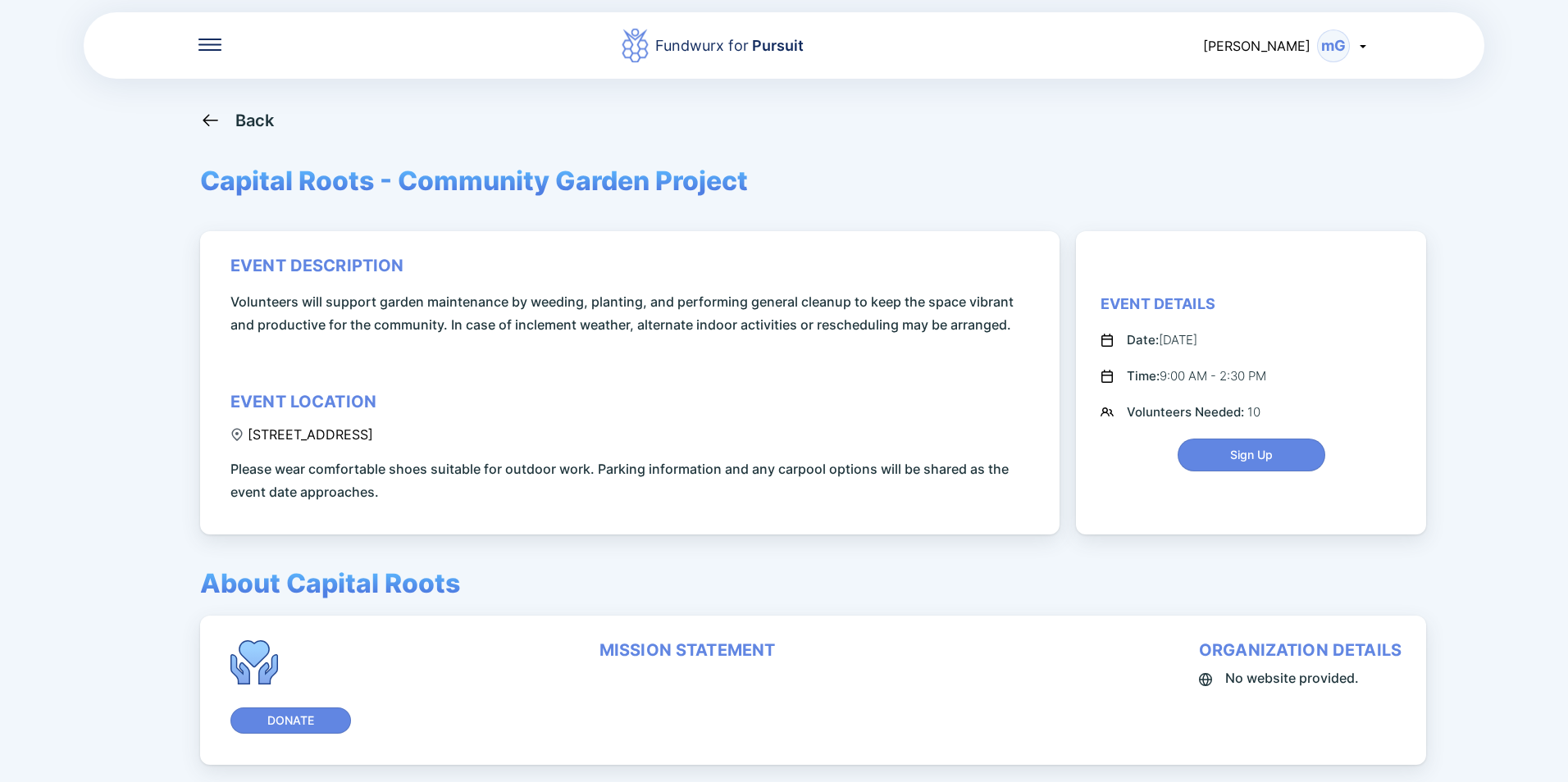
click at [218, 116] on icon at bounding box center [210, 120] width 20 height 20
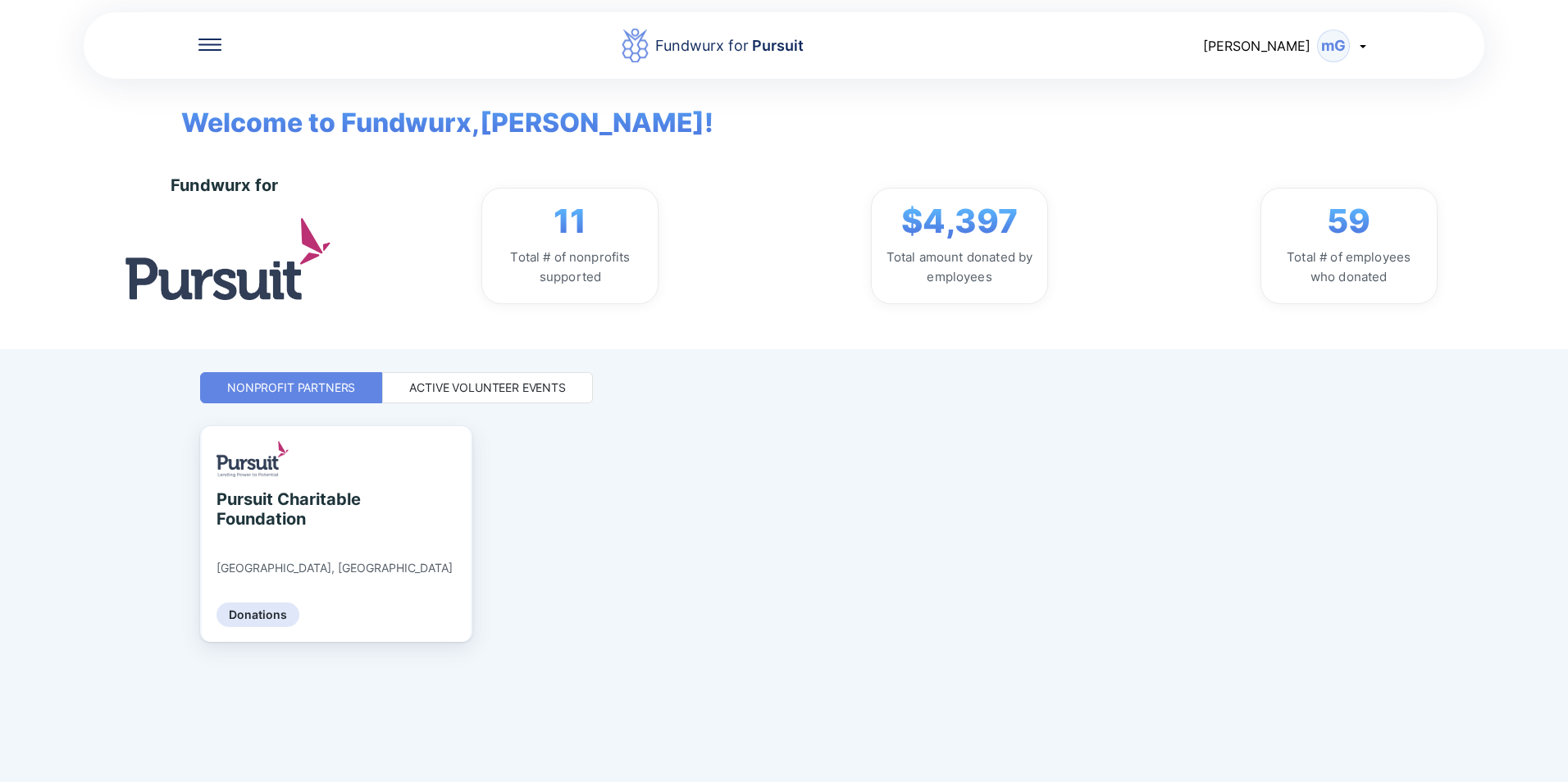
click at [477, 383] on div "Active Volunteer Events" at bounding box center [487, 388] width 156 height 16
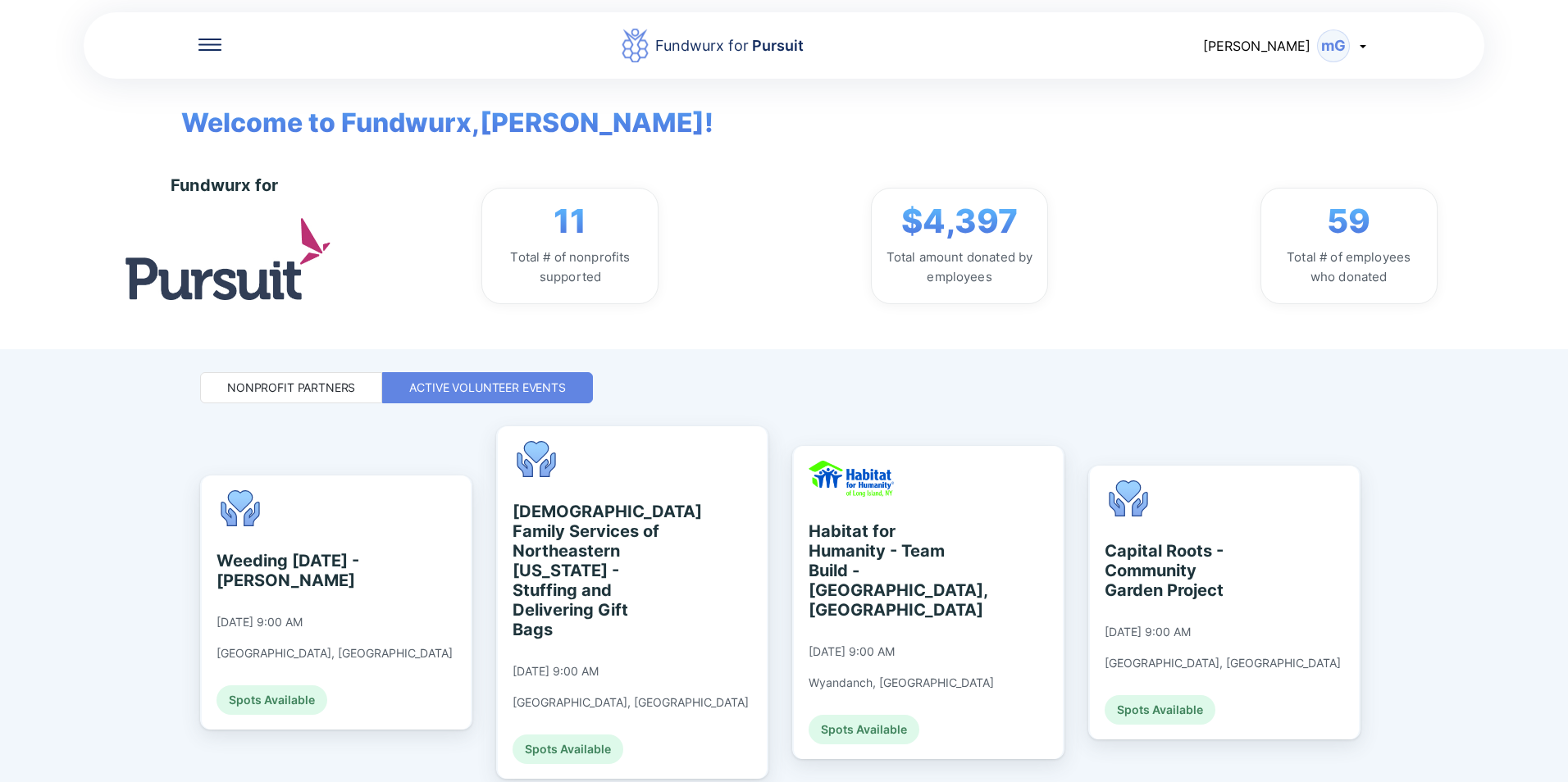
click at [1365, 50] on icon at bounding box center [1362, 46] width 13 height 13
click at [1307, 127] on div "Log out" at bounding box center [1293, 130] width 153 height 43
